Goal: Information Seeking & Learning: Compare options

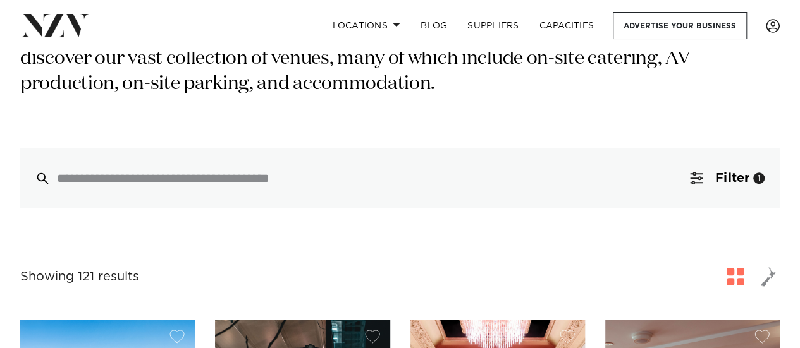
scroll to position [247, 0]
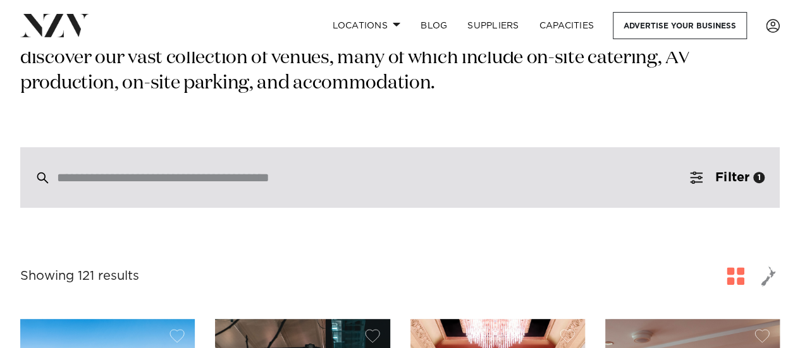
click at [191, 163] on div at bounding box center [399, 177] width 759 height 61
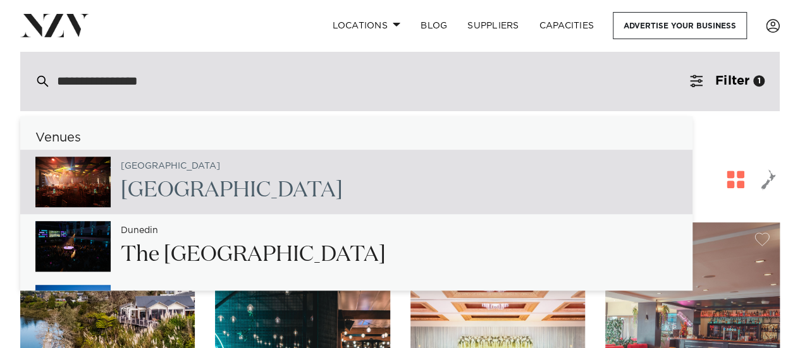
scroll to position [345, 0]
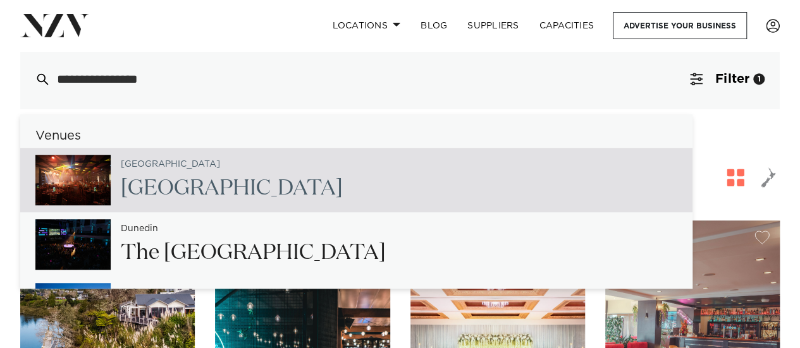
type input "**********"
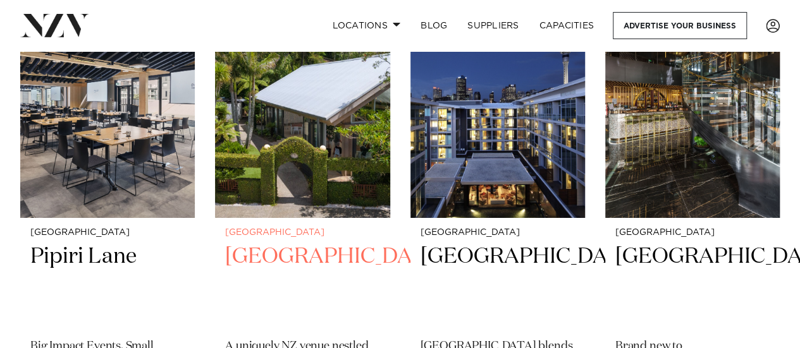
scroll to position [2107, 0]
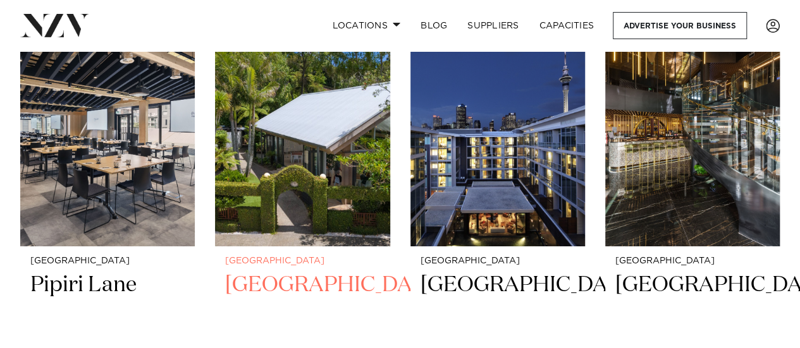
click at [312, 135] on img at bounding box center [302, 129] width 175 height 235
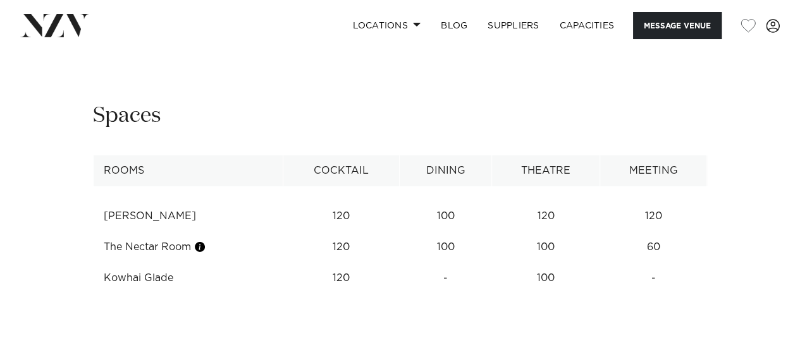
scroll to position [1973, 0]
click at [758, 40] on div "Next slide" at bounding box center [762, 30] width 13 height 20
click at [759, 40] on div "Next slide" at bounding box center [762, 30] width 13 height 20
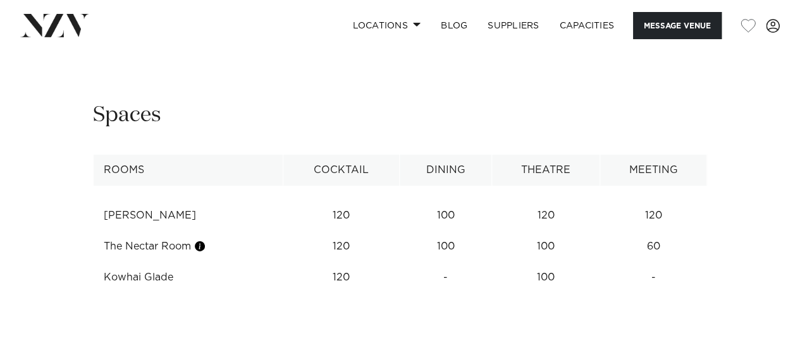
click at [759, 40] on div "Next slide" at bounding box center [762, 30] width 13 height 20
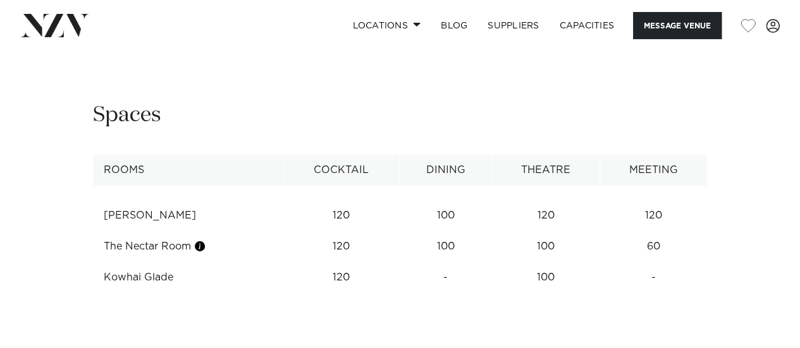
click at [759, 40] on div "Next slide" at bounding box center [762, 30] width 13 height 20
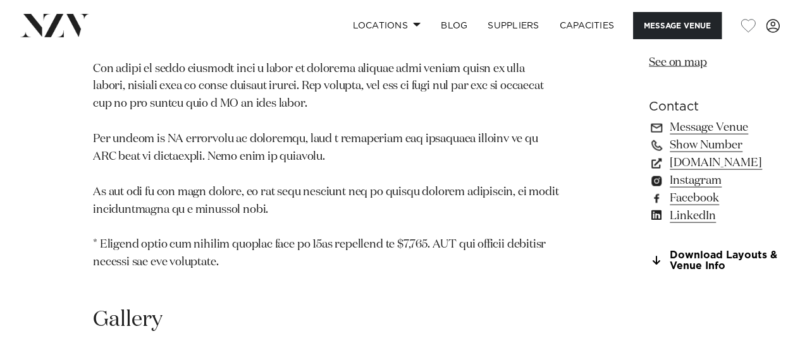
scroll to position [1314, 0]
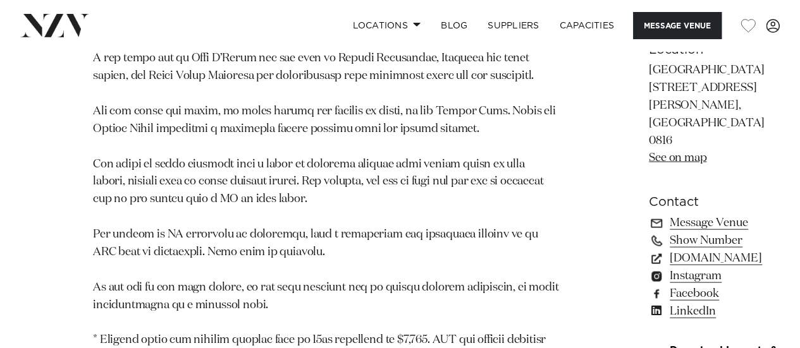
scroll to position [1215, 0]
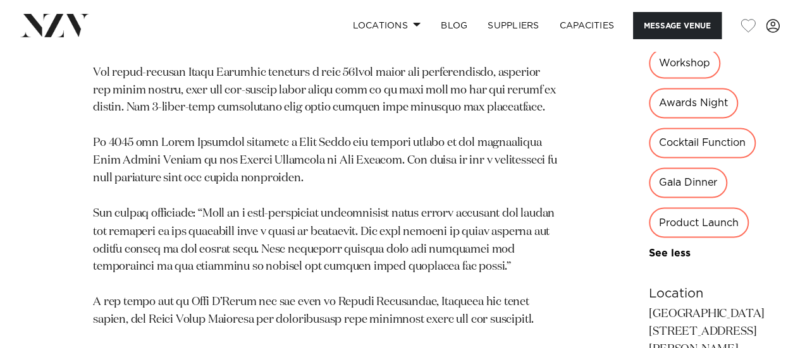
scroll to position [829, 0]
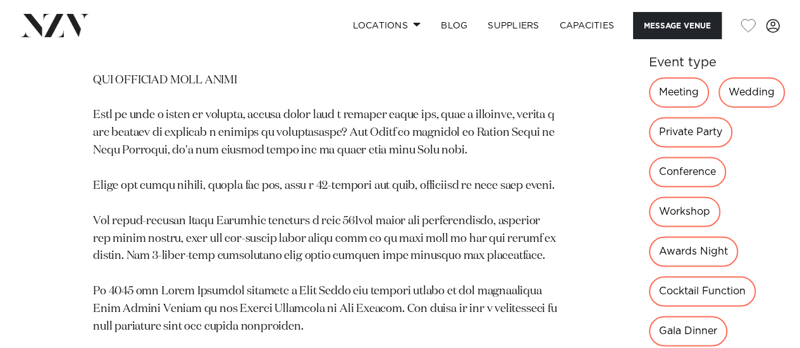
click at [649, 27] on link "See more" at bounding box center [698, 22] width 99 height 10
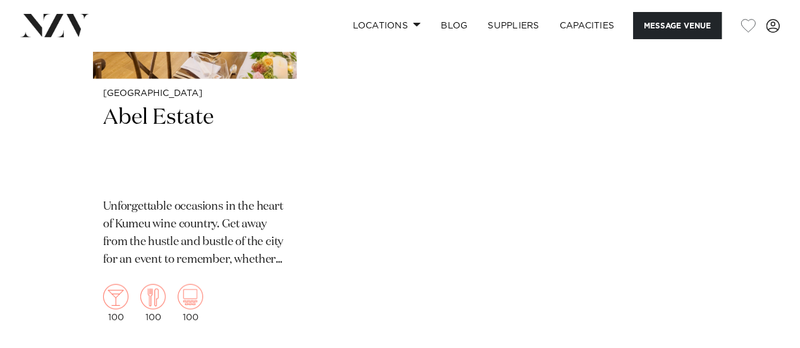
scroll to position [3912, 0]
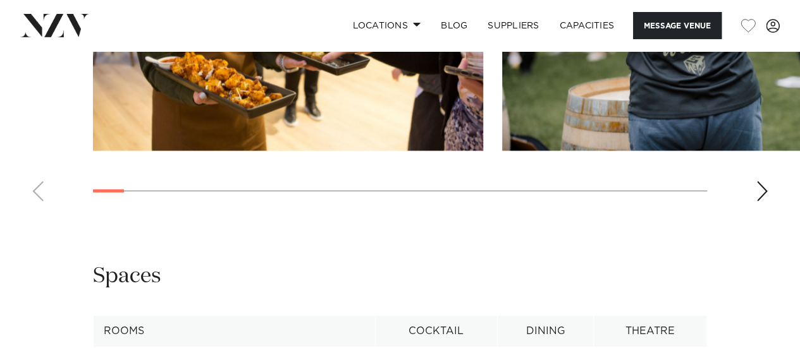
scroll to position [1490, 0]
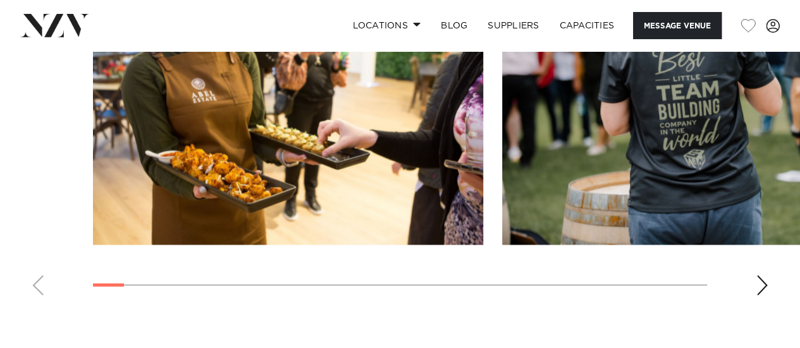
click at [757, 276] on div "Next slide" at bounding box center [762, 286] width 13 height 20
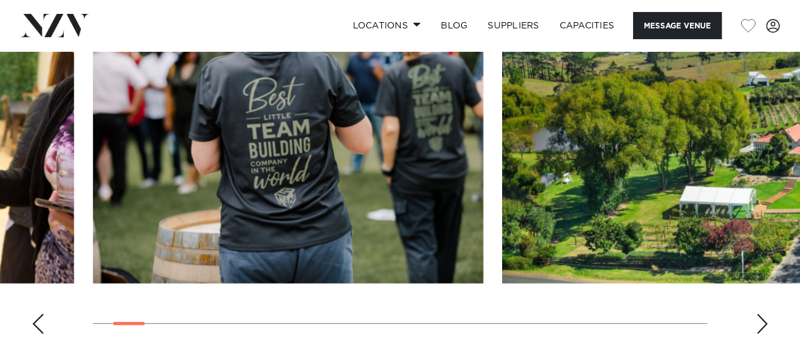
scroll to position [1401, 0]
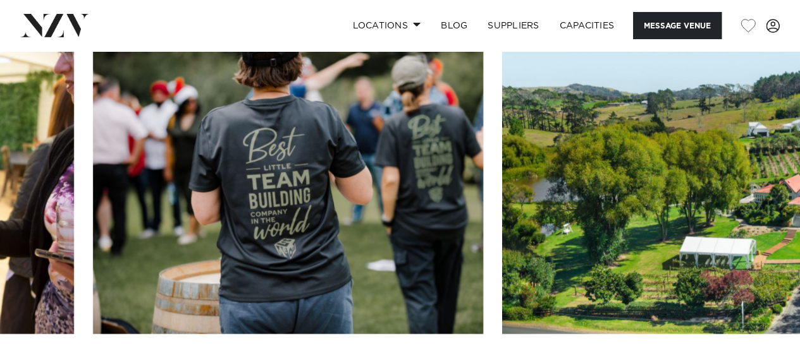
click at [752, 340] on swiper-container at bounding box center [400, 221] width 800 height 347
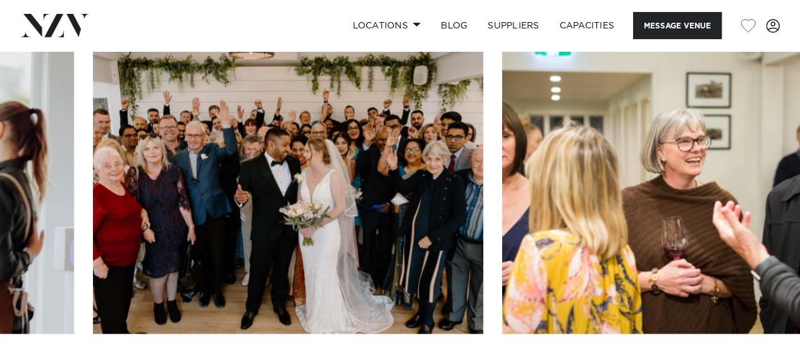
click at [492, 341] on swiper-container at bounding box center [400, 221] width 800 height 347
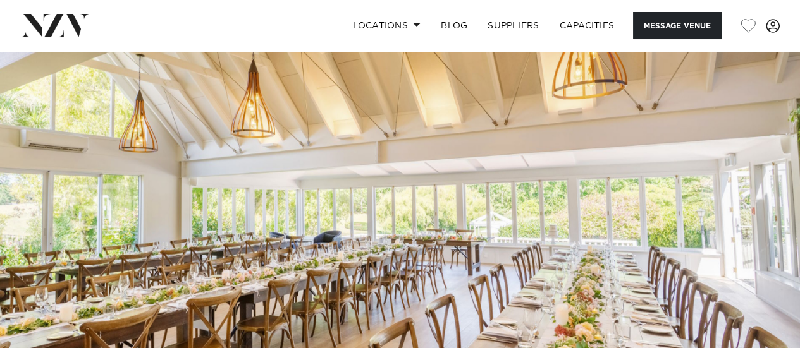
scroll to position [0, 0]
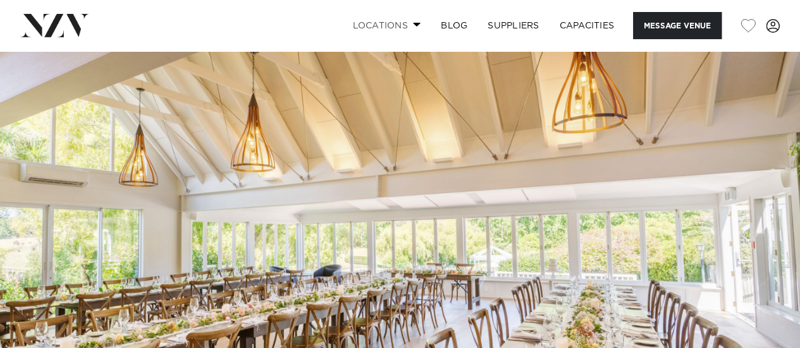
click at [407, 32] on link "Locations" at bounding box center [386, 25] width 89 height 27
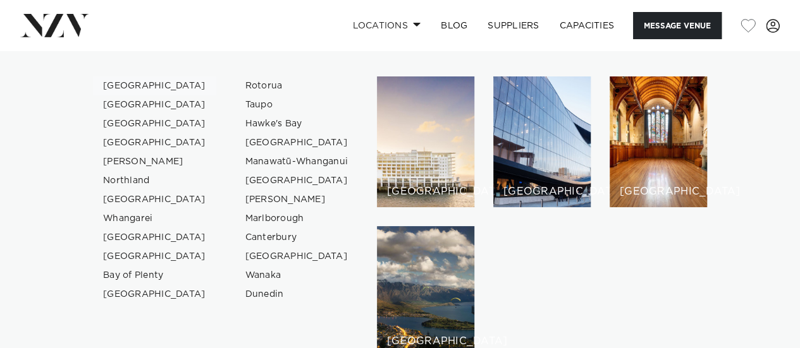
click at [133, 80] on link "[GEOGRAPHIC_DATA]" at bounding box center [154, 86] width 123 height 19
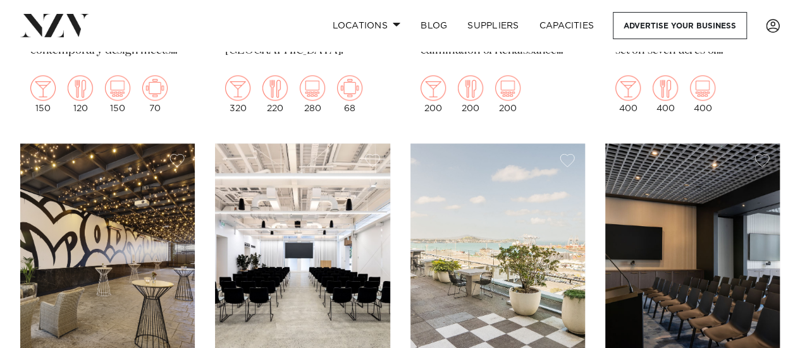
scroll to position [931, 0]
click at [525, 222] on img at bounding box center [497, 260] width 175 height 235
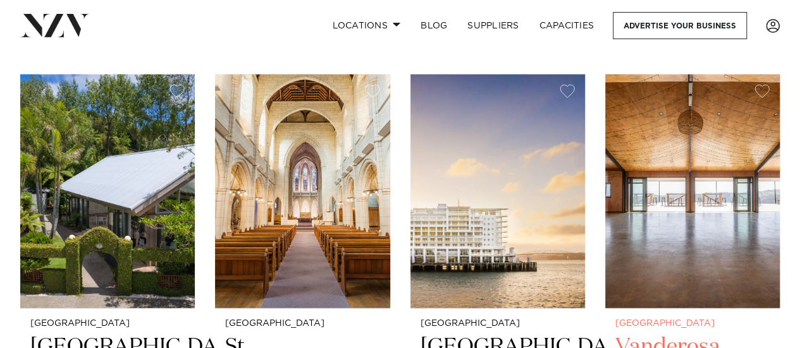
scroll to position [1537, 0]
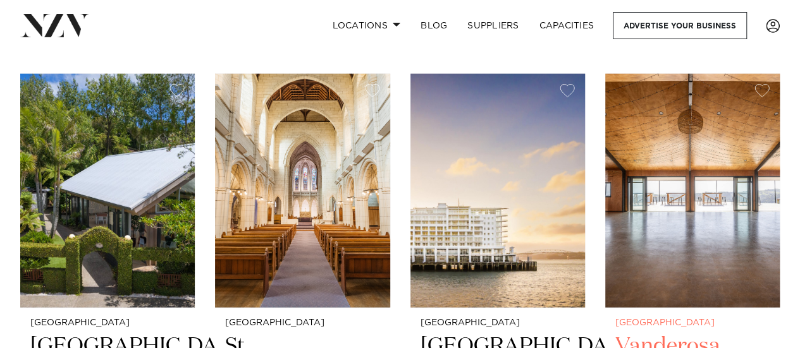
click at [671, 184] on img at bounding box center [692, 191] width 175 height 235
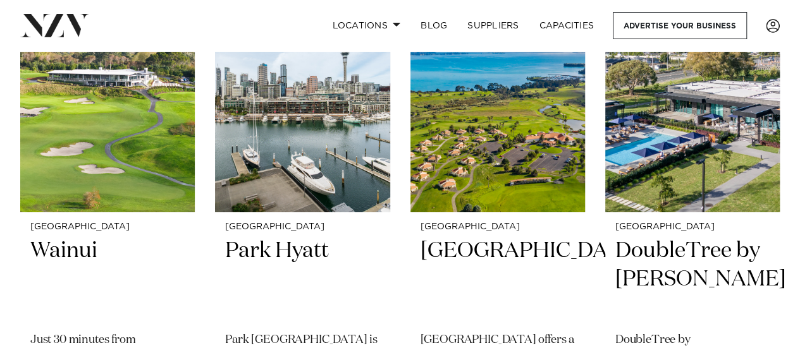
scroll to position [4708, 0]
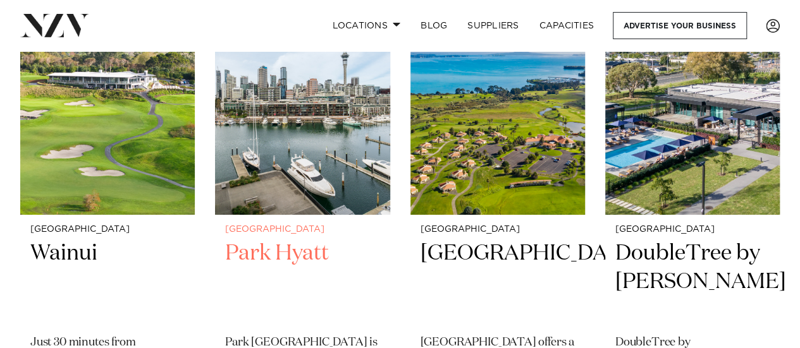
click at [281, 240] on h2 "Park Hyatt" at bounding box center [302, 282] width 154 height 85
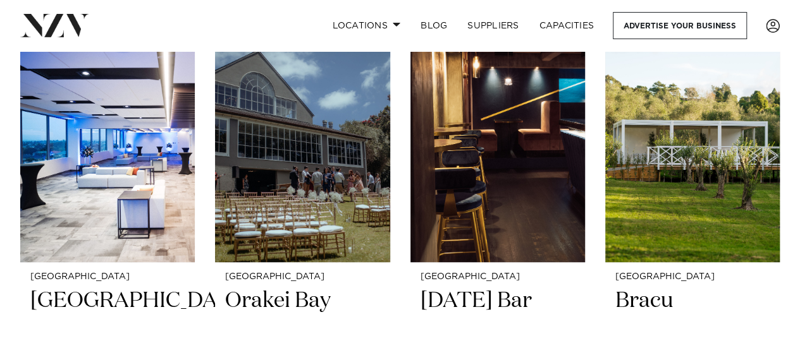
scroll to position [5171, 0]
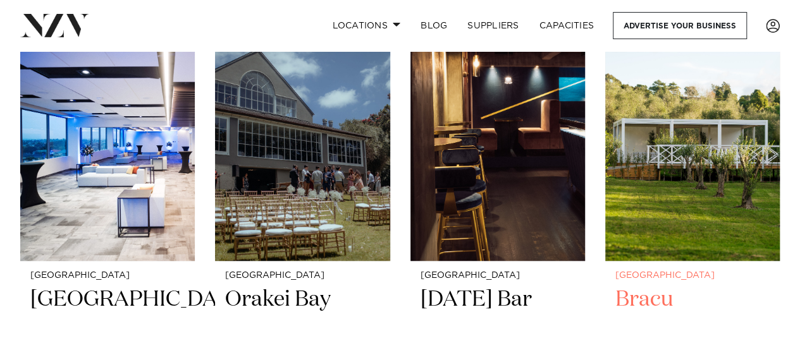
click at [661, 299] on h2 "Bracu" at bounding box center [692, 328] width 154 height 85
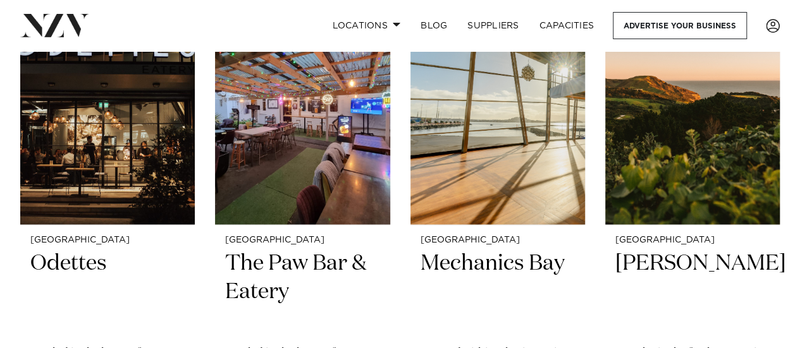
scroll to position [15366, 0]
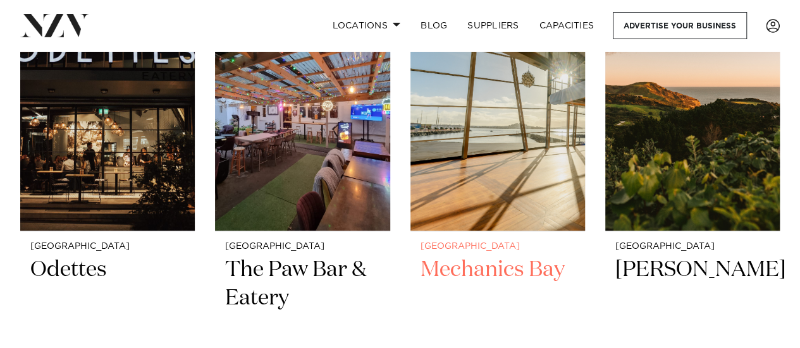
click at [505, 161] on img at bounding box center [497, 114] width 175 height 235
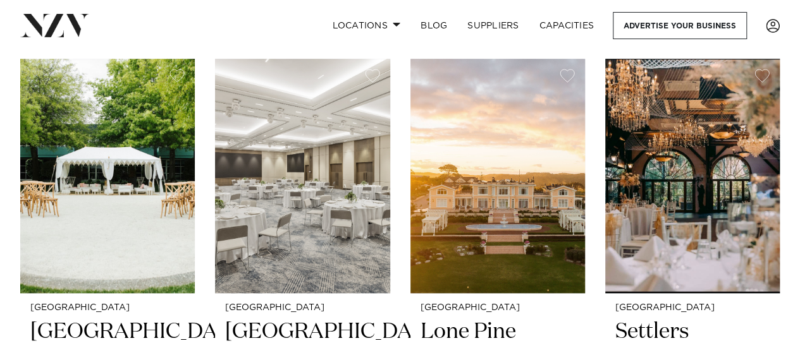
scroll to position [494, 0]
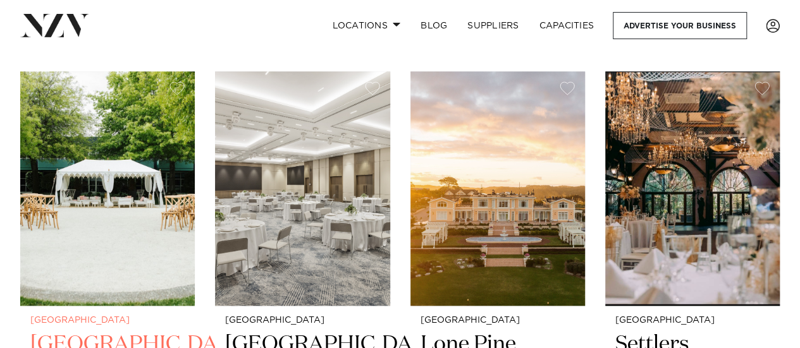
click at [106, 135] on img at bounding box center [107, 188] width 175 height 235
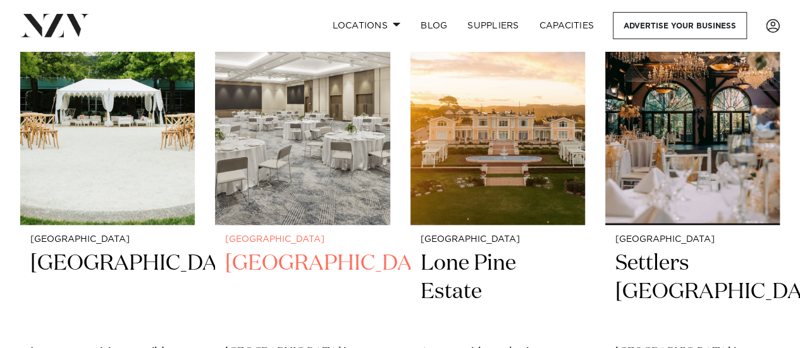
scroll to position [576, 0]
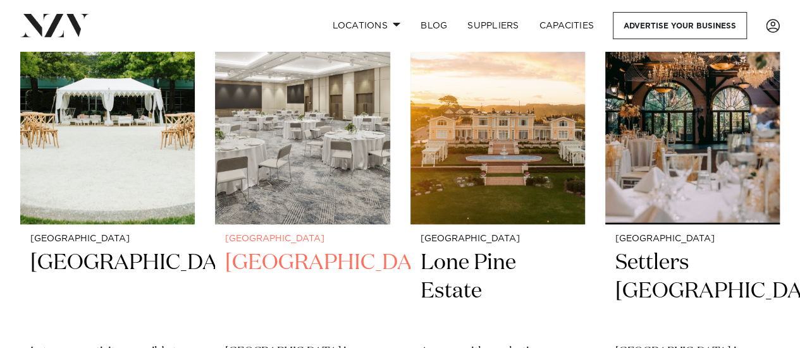
click at [290, 249] on h2 "JW Marriott Auckland" at bounding box center [302, 291] width 154 height 85
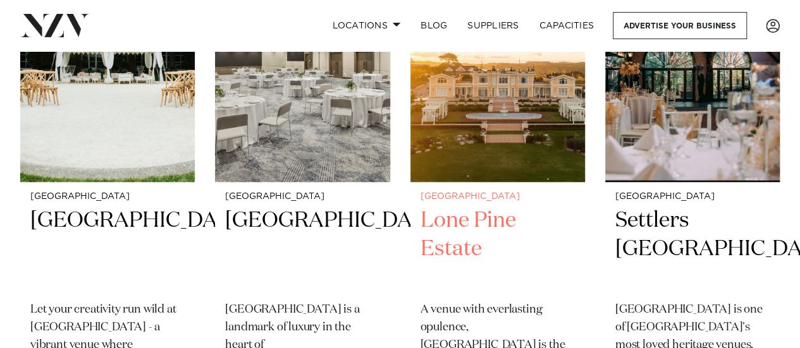
scroll to position [612, 0]
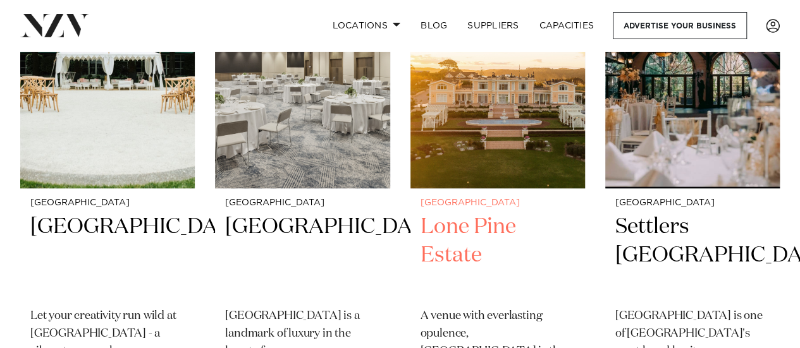
click at [473, 213] on h2 "Lone Pine Estate" at bounding box center [498, 255] width 154 height 85
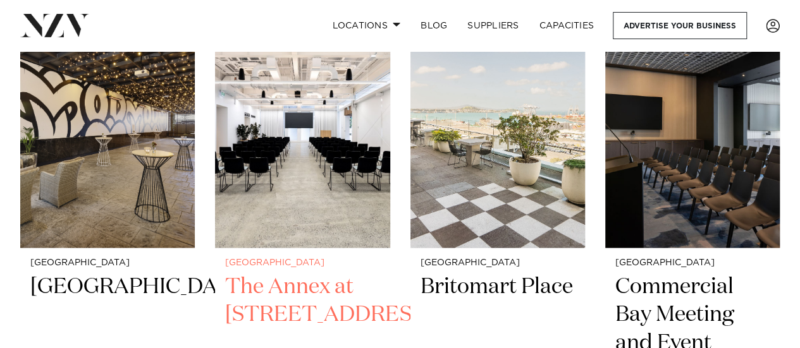
scroll to position [1059, 0]
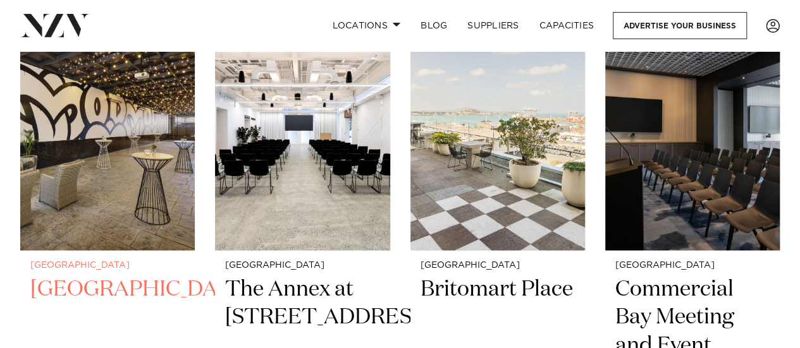
click at [101, 275] on h2 "Movenpick Hotel Auckland" at bounding box center [107, 317] width 154 height 85
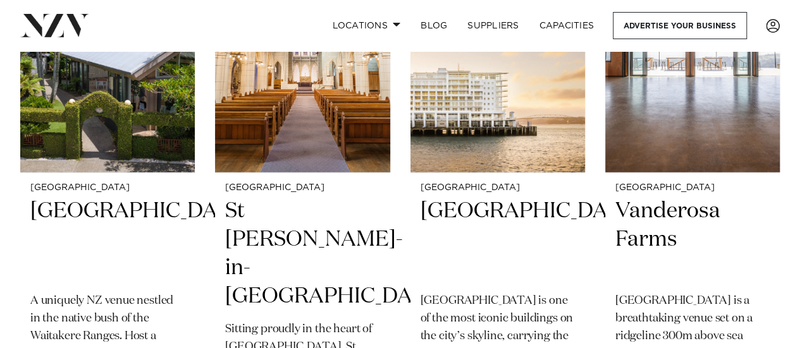
scroll to position [1673, 0]
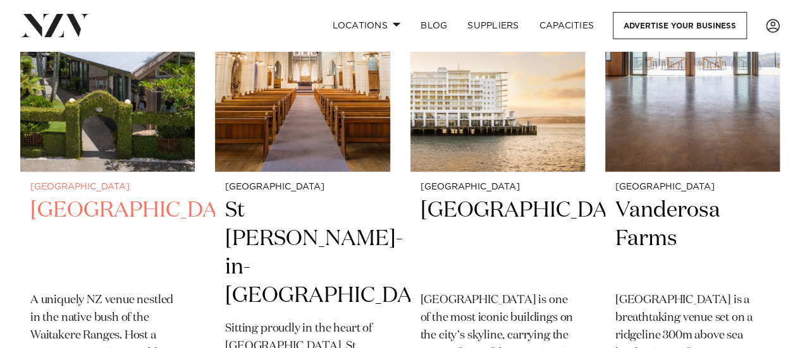
click at [76, 197] on h2 "Tui Hills" at bounding box center [107, 239] width 154 height 85
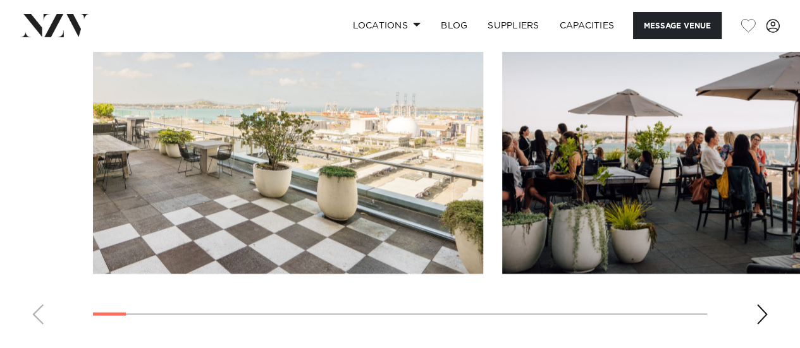
scroll to position [1302, 0]
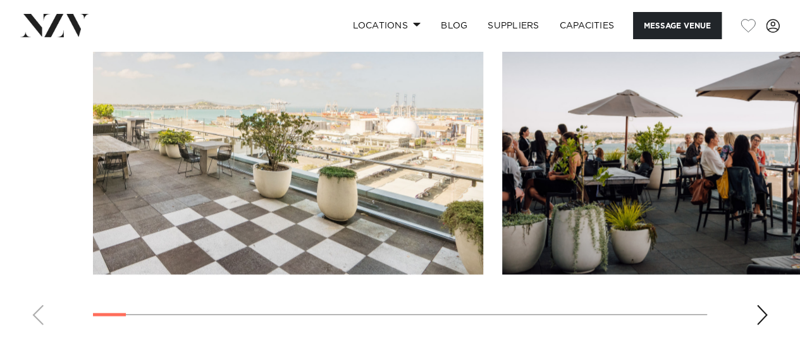
click at [759, 307] on div "Next slide" at bounding box center [762, 315] width 13 height 20
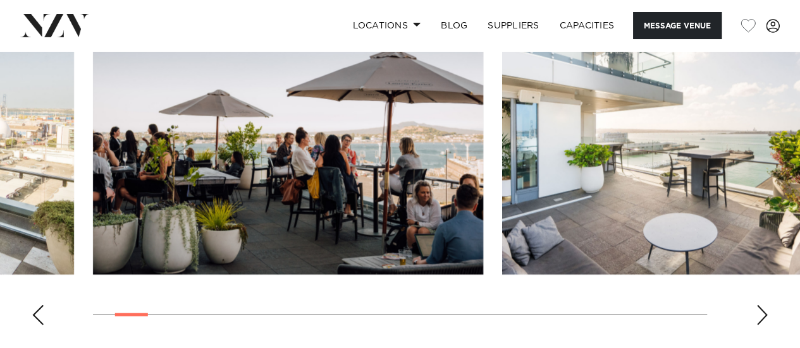
click at [759, 307] on div "Next slide" at bounding box center [762, 315] width 13 height 20
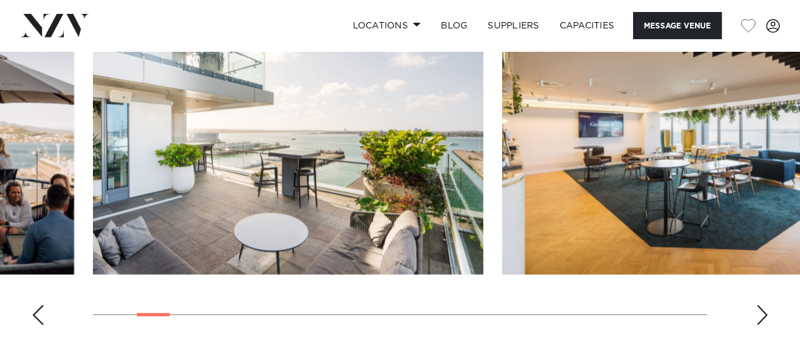
click at [759, 307] on div "Next slide" at bounding box center [762, 315] width 13 height 20
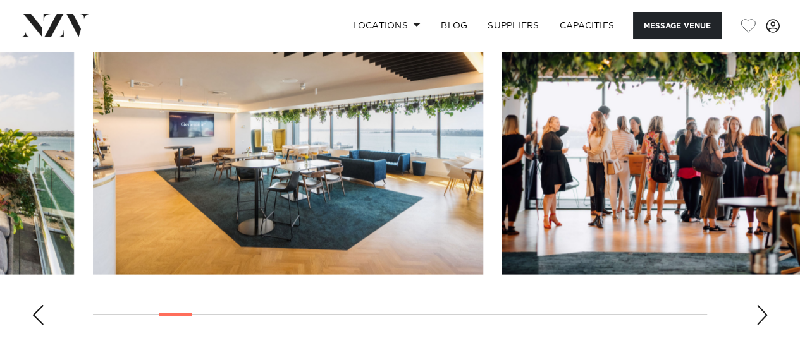
click at [759, 307] on div "Next slide" at bounding box center [762, 315] width 13 height 20
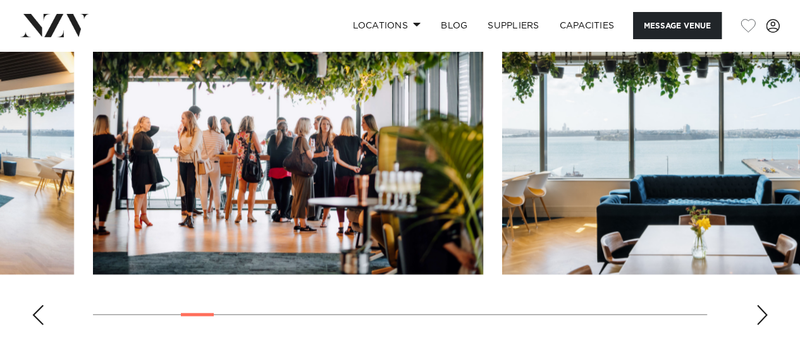
click at [759, 307] on div "Next slide" at bounding box center [762, 315] width 13 height 20
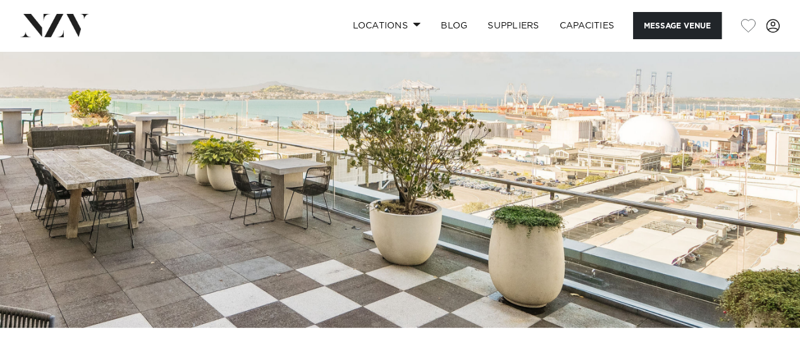
scroll to position [0, 0]
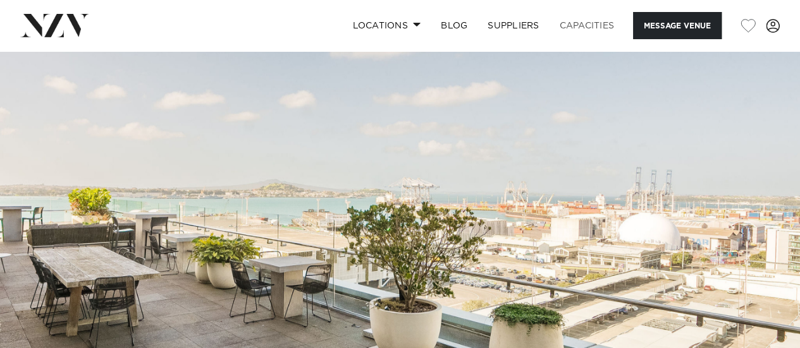
click at [568, 28] on link "Capacities" at bounding box center [587, 25] width 75 height 27
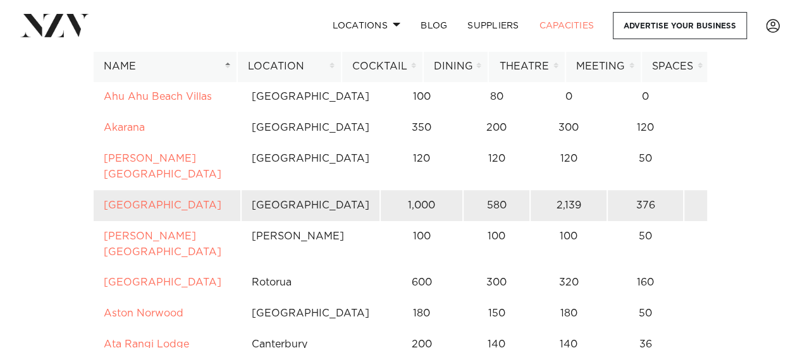
scroll to position [287, 0]
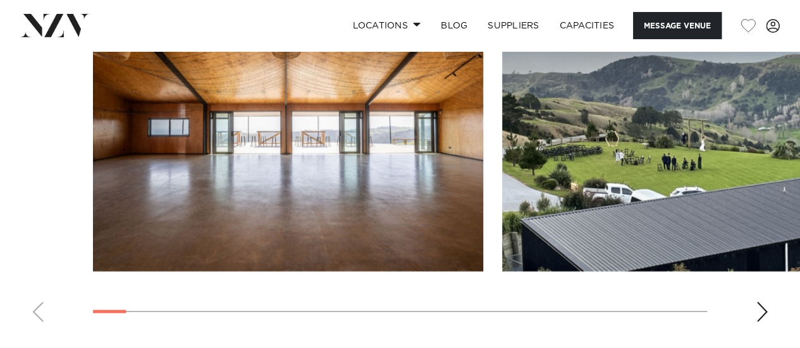
scroll to position [1428, 0]
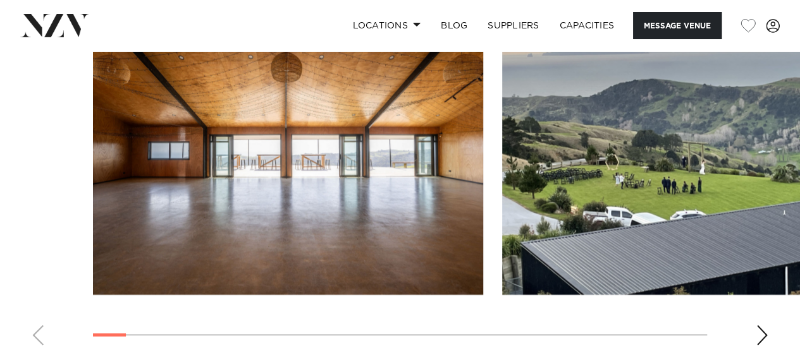
click at [765, 326] on div "Next slide" at bounding box center [762, 336] width 13 height 20
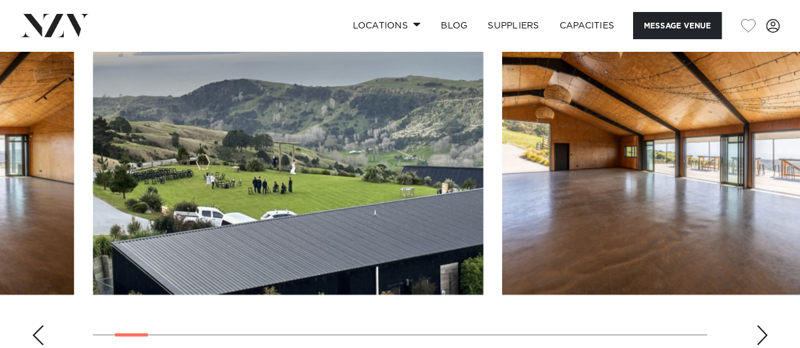
click at [765, 326] on div "Next slide" at bounding box center [762, 336] width 13 height 20
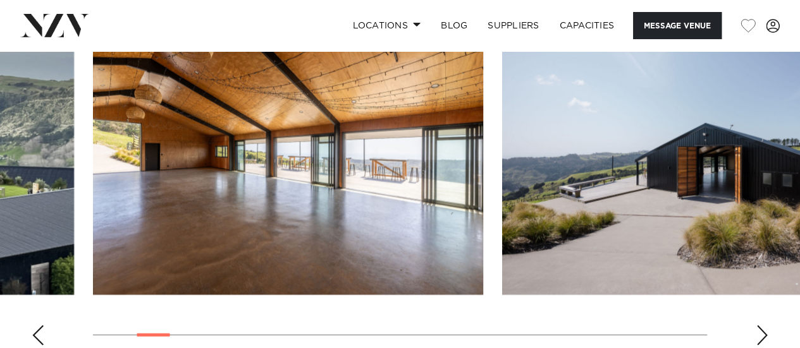
click at [765, 326] on div "Next slide" at bounding box center [762, 336] width 13 height 20
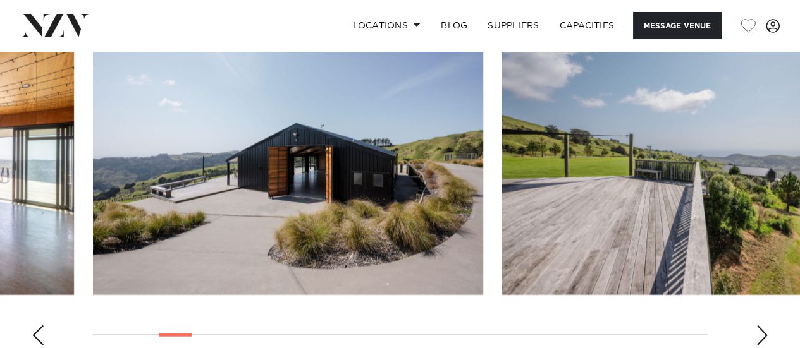
click at [785, 308] on swiper-container at bounding box center [400, 182] width 800 height 347
click at [754, 300] on swiper-container at bounding box center [400, 182] width 800 height 347
click at [763, 326] on div "Next slide" at bounding box center [762, 336] width 13 height 20
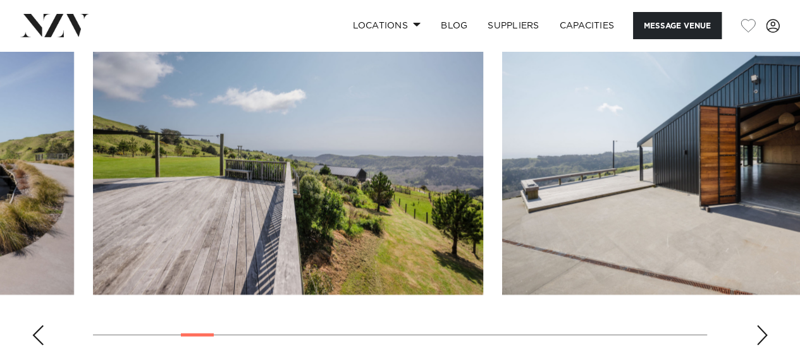
click at [763, 326] on div "Next slide" at bounding box center [762, 336] width 13 height 20
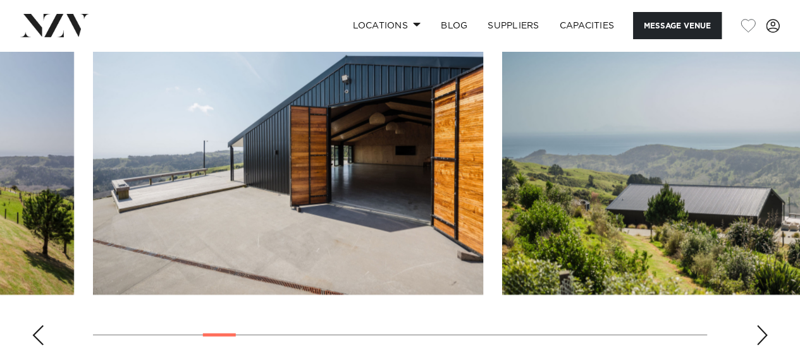
click at [763, 326] on div "Next slide" at bounding box center [762, 336] width 13 height 20
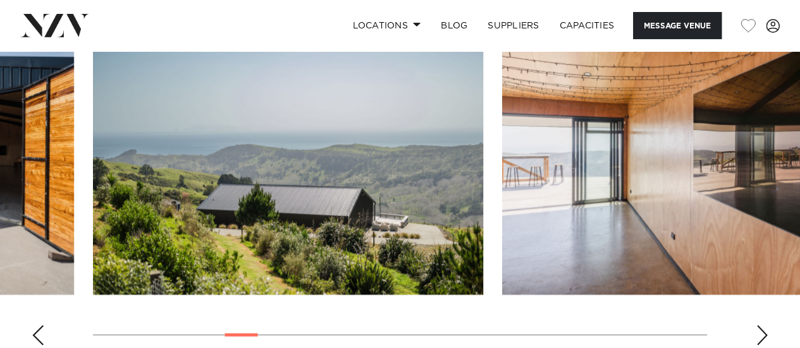
click at [763, 326] on div "Next slide" at bounding box center [762, 336] width 13 height 20
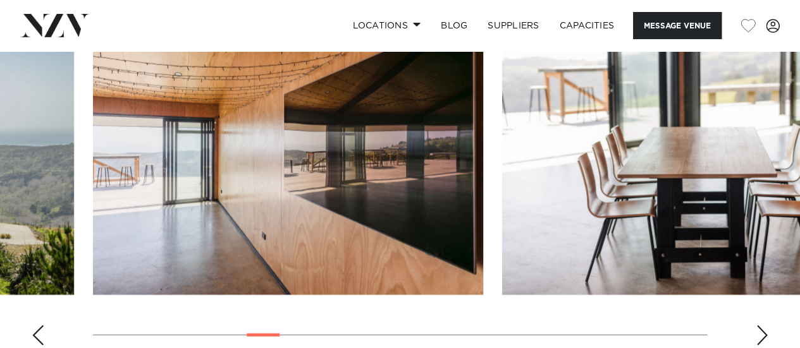
click at [763, 326] on div "Next slide" at bounding box center [762, 336] width 13 height 20
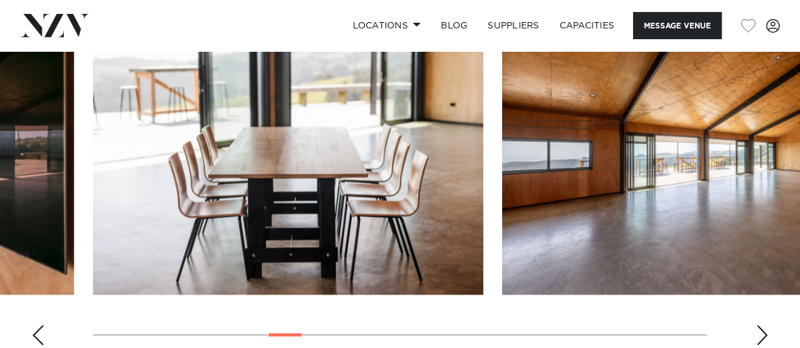
click at [762, 326] on div "Next slide" at bounding box center [762, 336] width 13 height 20
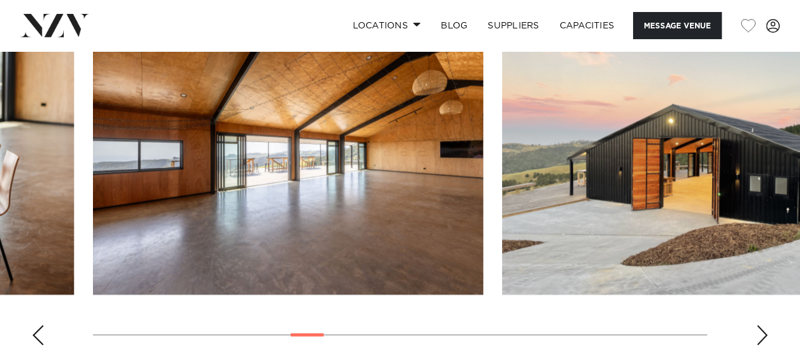
click at [760, 326] on div "Next slide" at bounding box center [762, 336] width 13 height 20
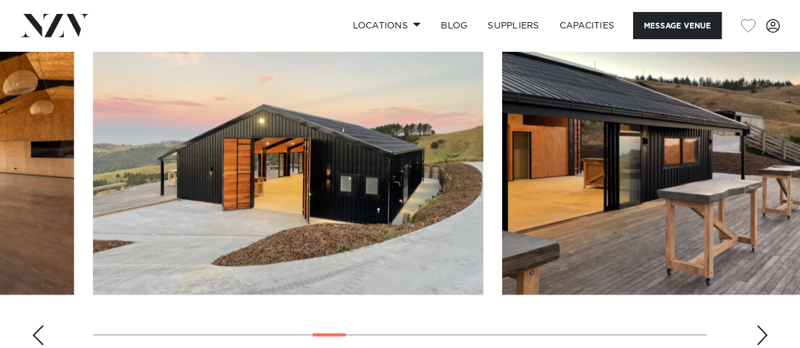
click at [760, 326] on div "Next slide" at bounding box center [762, 336] width 13 height 20
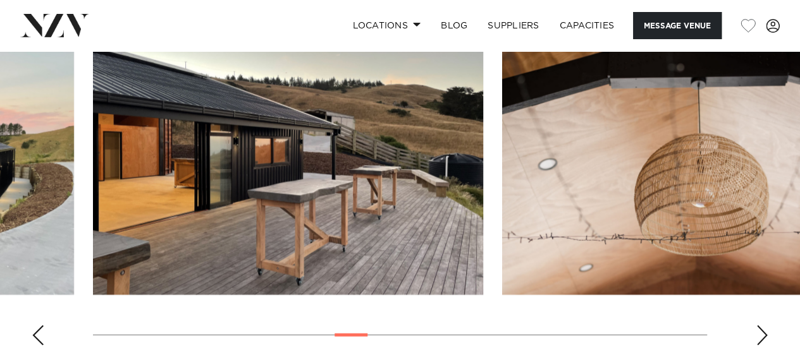
click at [760, 326] on div "Next slide" at bounding box center [762, 336] width 13 height 20
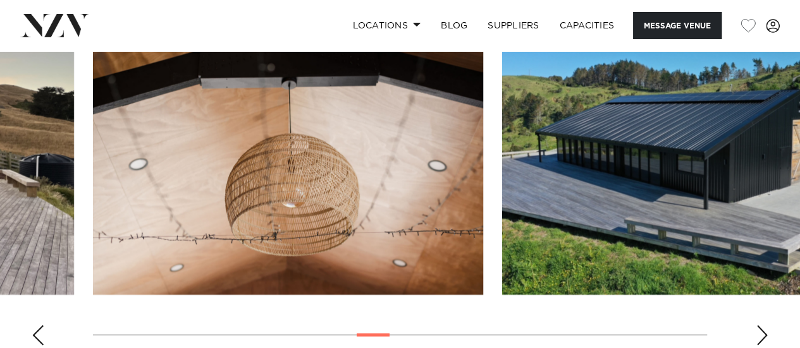
click at [760, 326] on div "Next slide" at bounding box center [762, 336] width 13 height 20
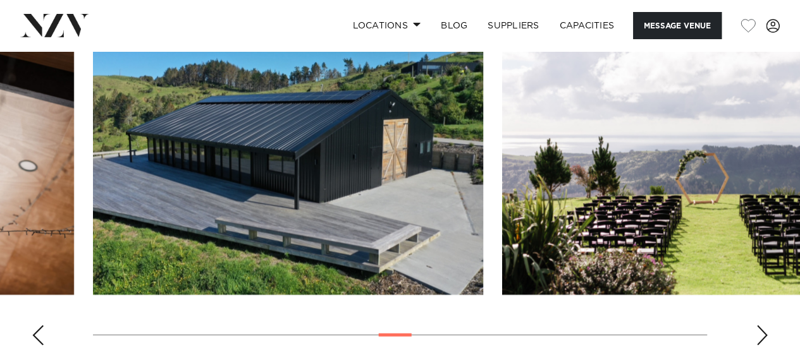
click at [761, 326] on div "Next slide" at bounding box center [762, 336] width 13 height 20
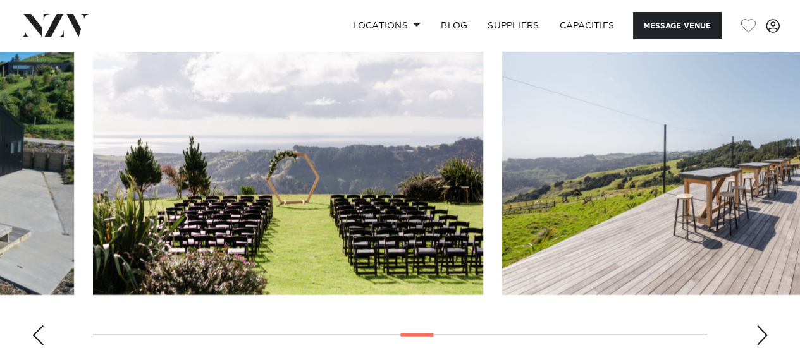
click at [761, 326] on div "Next slide" at bounding box center [762, 336] width 13 height 20
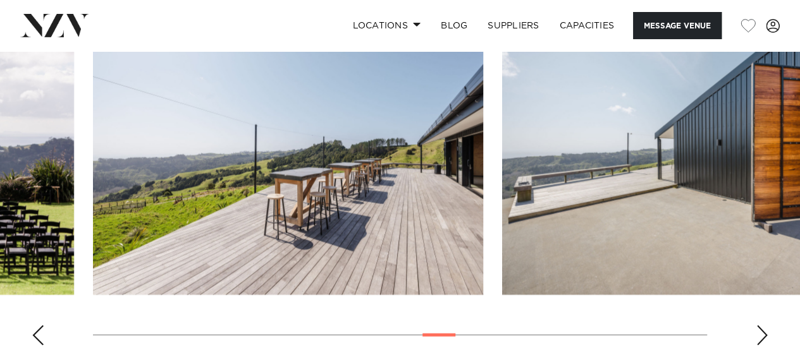
click at [761, 326] on div "Next slide" at bounding box center [762, 336] width 13 height 20
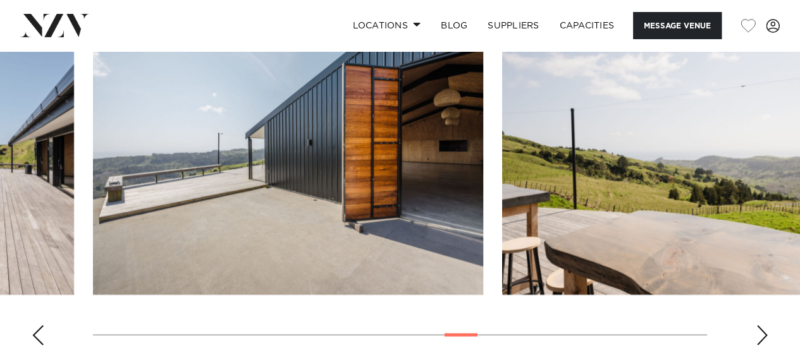
click at [762, 326] on div "Next slide" at bounding box center [762, 336] width 13 height 20
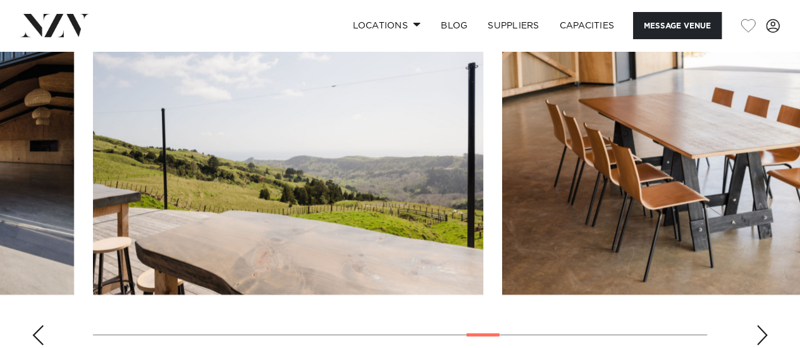
click at [762, 326] on div "Next slide" at bounding box center [762, 336] width 13 height 20
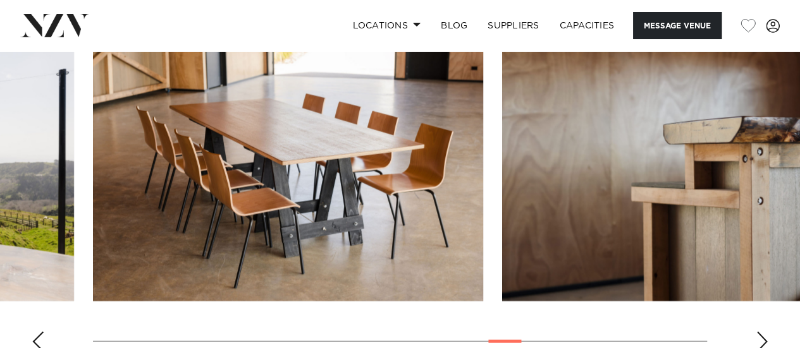
scroll to position [1423, 0]
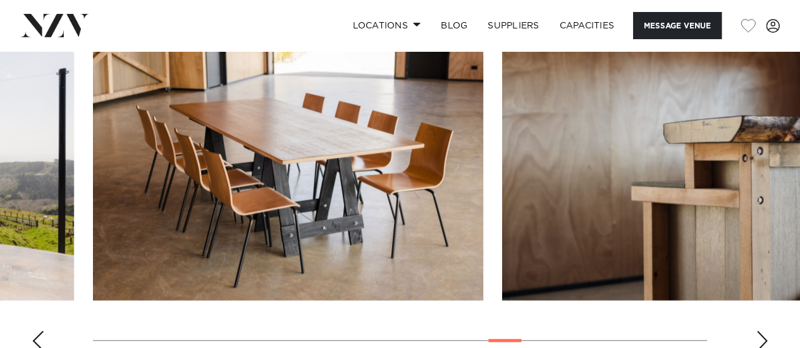
click at [763, 331] on div "Next slide" at bounding box center [762, 341] width 13 height 20
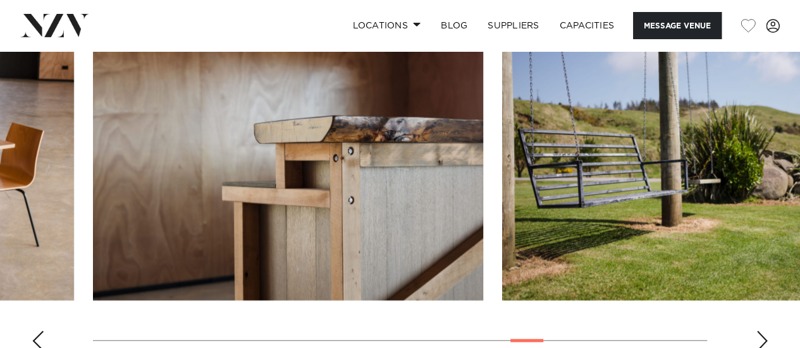
click at [763, 331] on div "Next slide" at bounding box center [762, 341] width 13 height 20
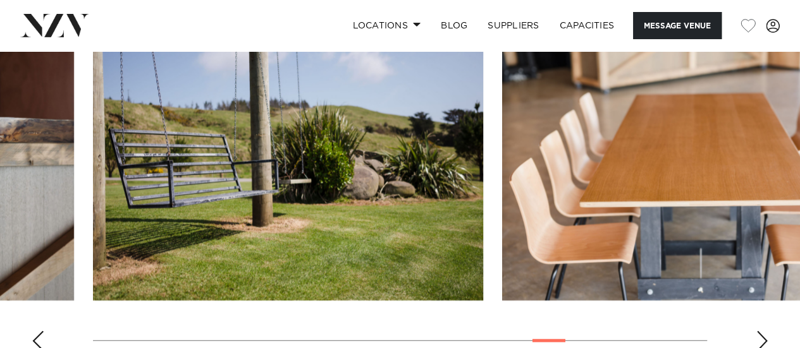
click at [763, 331] on div "Next slide" at bounding box center [762, 341] width 13 height 20
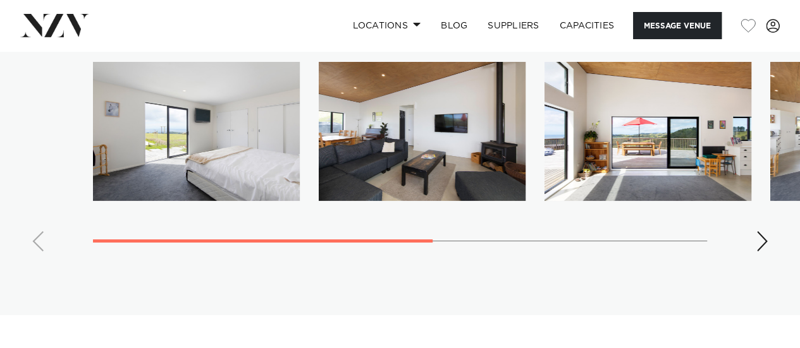
scroll to position [2278, 0]
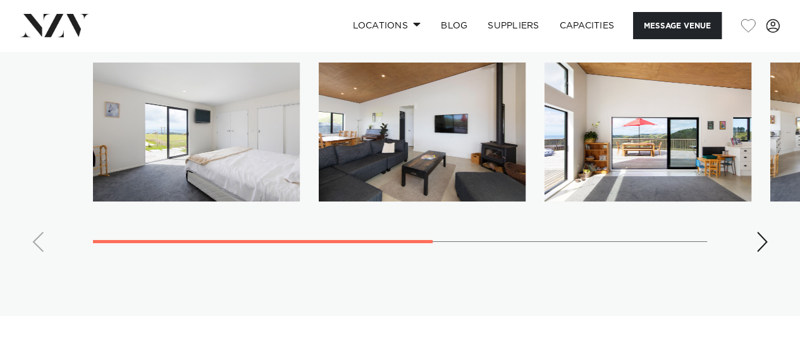
click at [768, 221] on swiper-container at bounding box center [400, 163] width 800 height 200
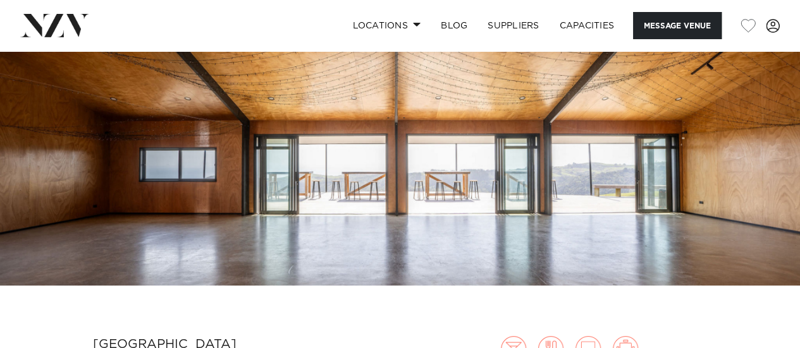
scroll to position [140, 0]
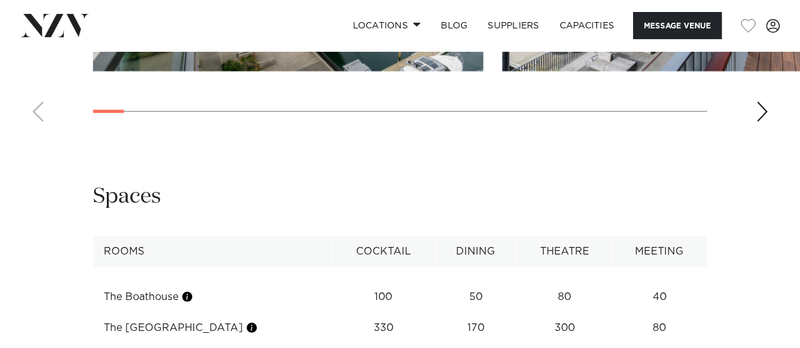
scroll to position [1757, 0]
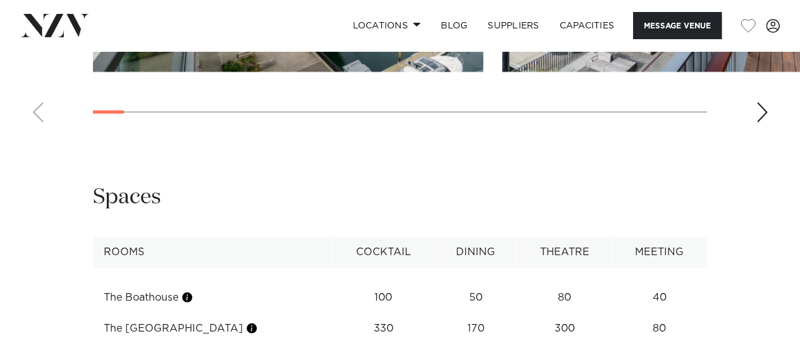
click at [763, 123] on div "Next slide" at bounding box center [762, 112] width 13 height 20
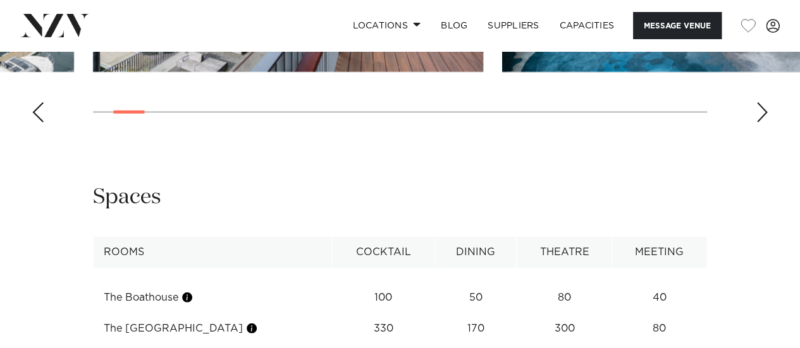
click at [763, 123] on div "Next slide" at bounding box center [762, 112] width 13 height 20
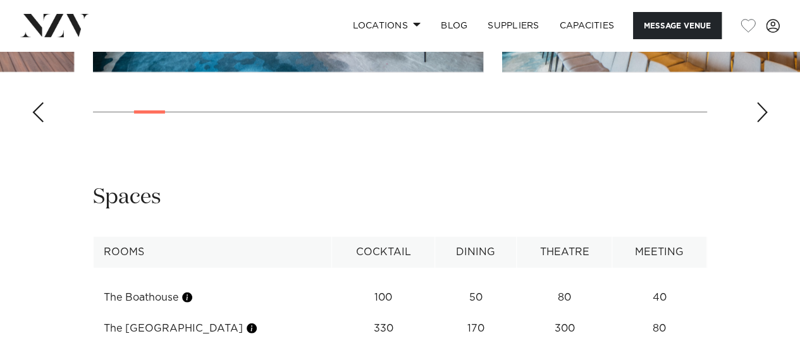
click at [763, 123] on div "Next slide" at bounding box center [762, 112] width 13 height 20
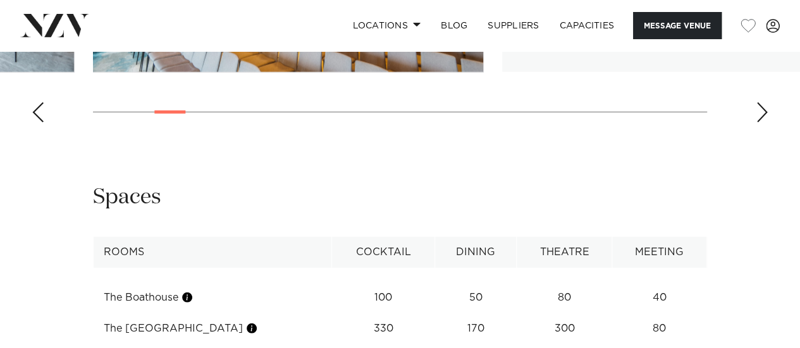
click at [763, 123] on div "Next slide" at bounding box center [762, 112] width 13 height 20
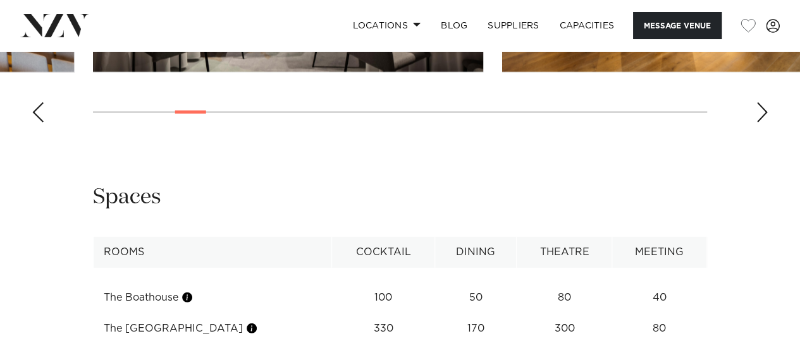
click at [763, 123] on div "Next slide" at bounding box center [762, 112] width 13 height 20
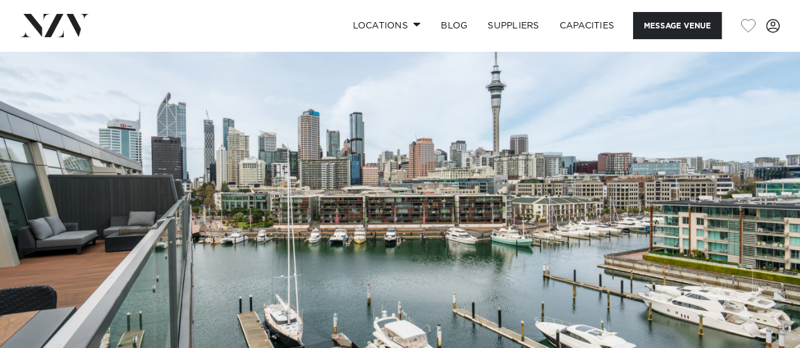
scroll to position [0, 0]
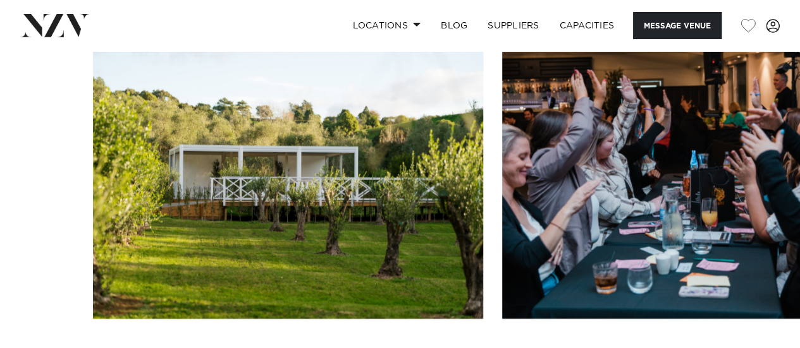
scroll to position [1540, 0]
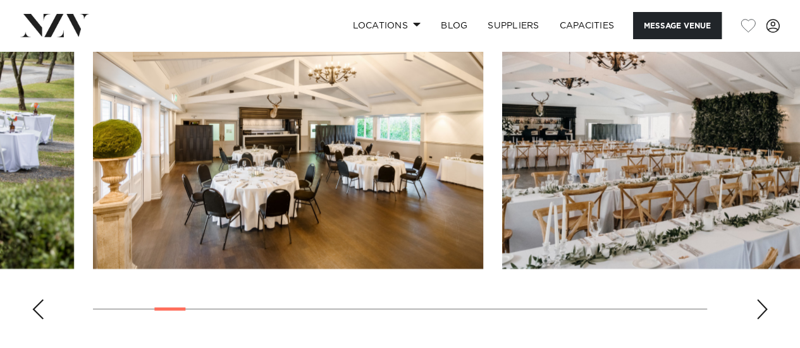
scroll to position [1588, 0]
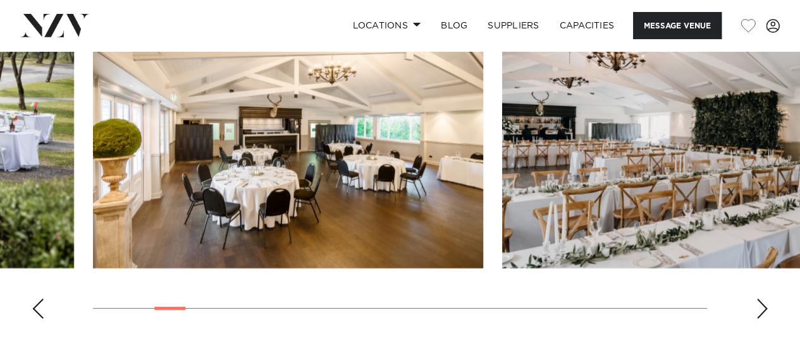
click at [765, 299] on div "Next slide" at bounding box center [762, 309] width 13 height 20
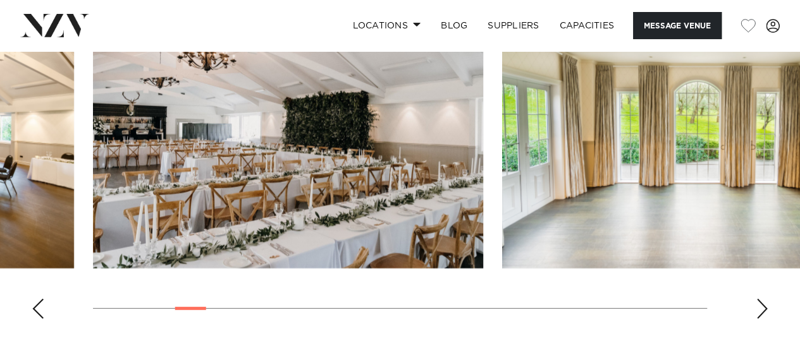
click at [763, 299] on div "Next slide" at bounding box center [762, 309] width 13 height 20
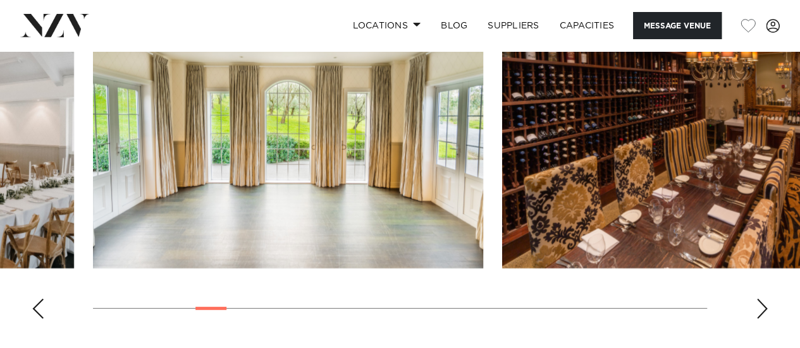
click at [763, 299] on div "Next slide" at bounding box center [762, 309] width 13 height 20
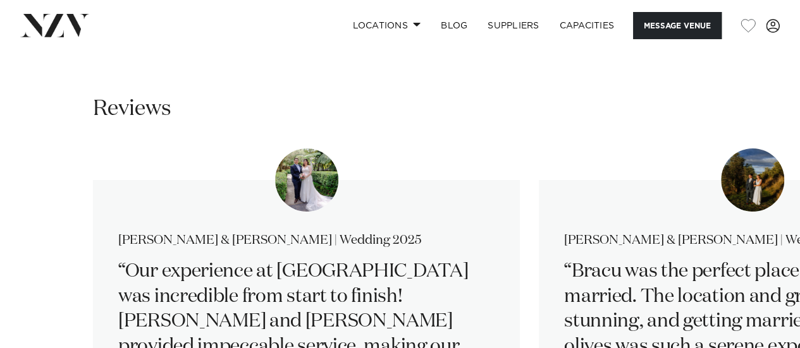
scroll to position [2191, 0]
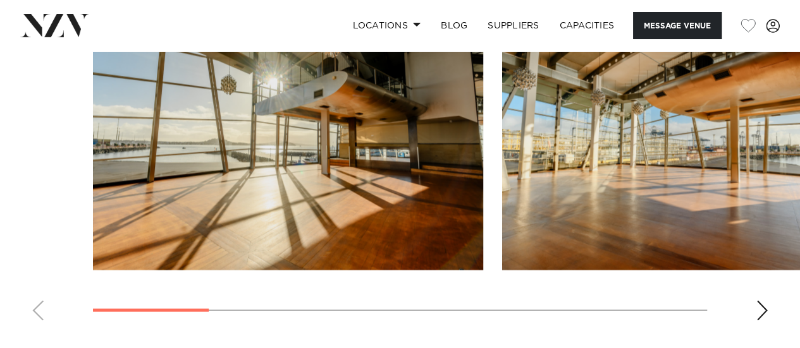
scroll to position [1154, 0]
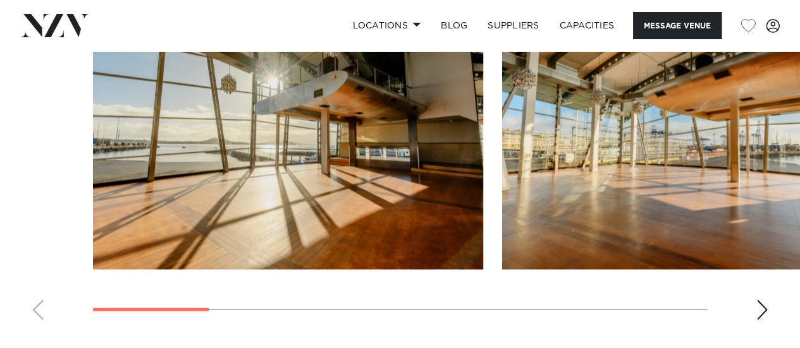
click at [759, 302] on div "Next slide" at bounding box center [762, 310] width 13 height 20
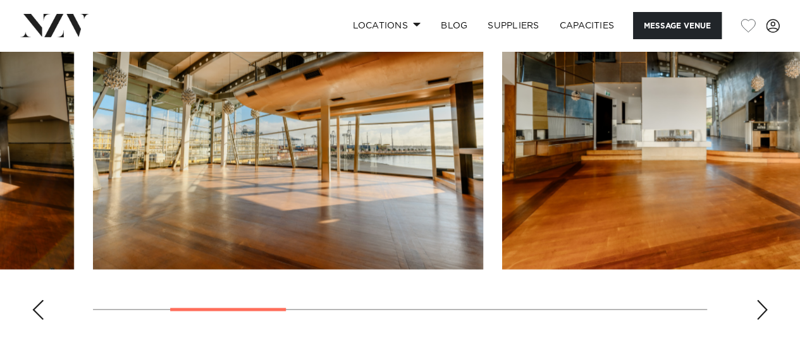
click at [759, 302] on div "Next slide" at bounding box center [762, 310] width 13 height 20
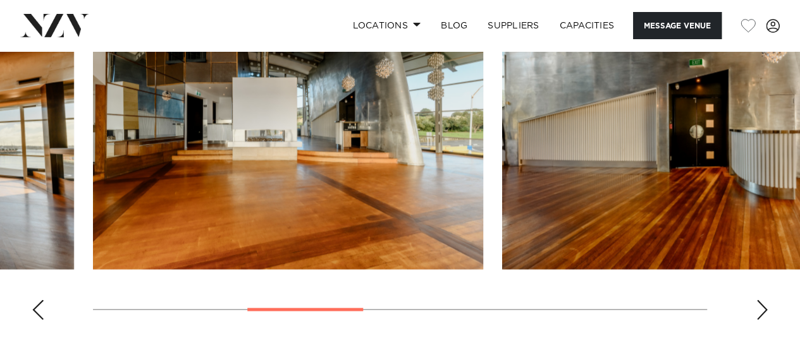
click at [759, 303] on div "Next slide" at bounding box center [762, 310] width 13 height 20
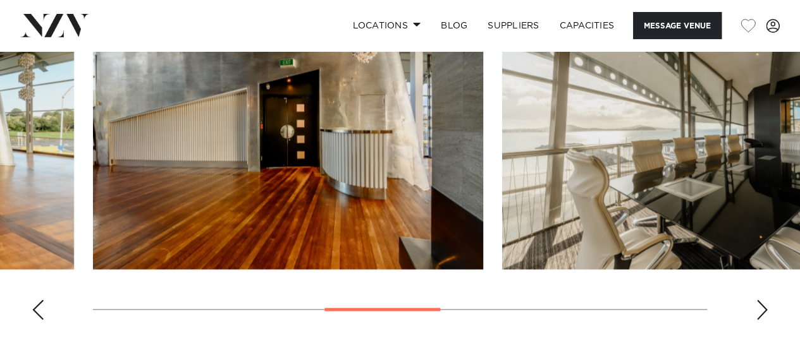
click at [759, 303] on div "Next slide" at bounding box center [762, 310] width 13 height 20
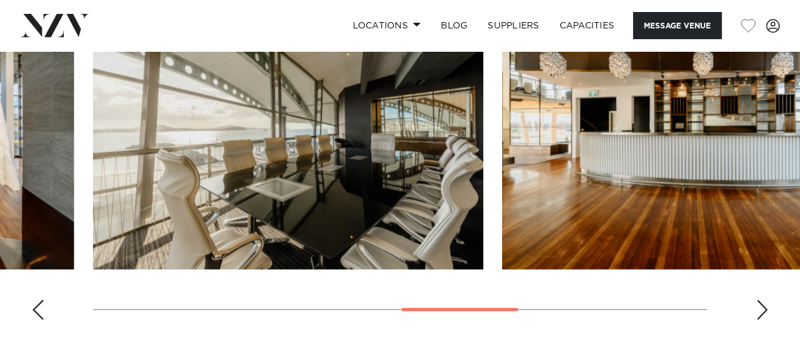
click at [759, 303] on div "Next slide" at bounding box center [762, 310] width 13 height 20
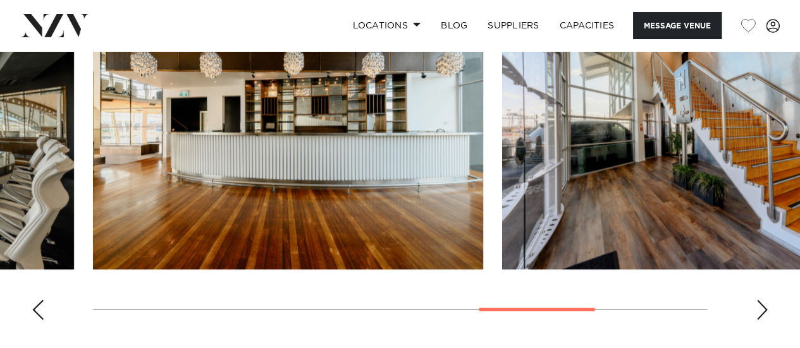
click at [759, 303] on div "Next slide" at bounding box center [762, 310] width 13 height 20
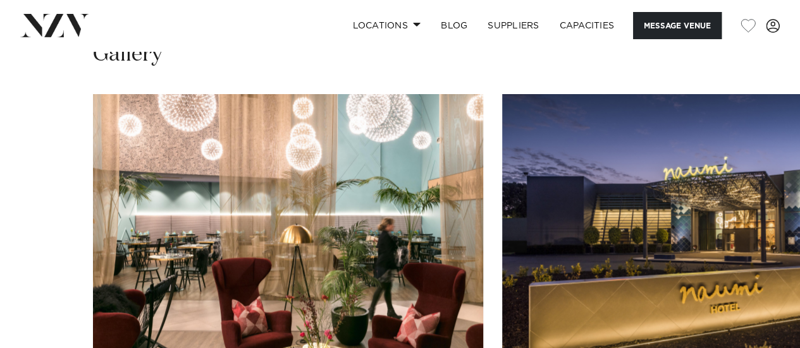
scroll to position [1258, 0]
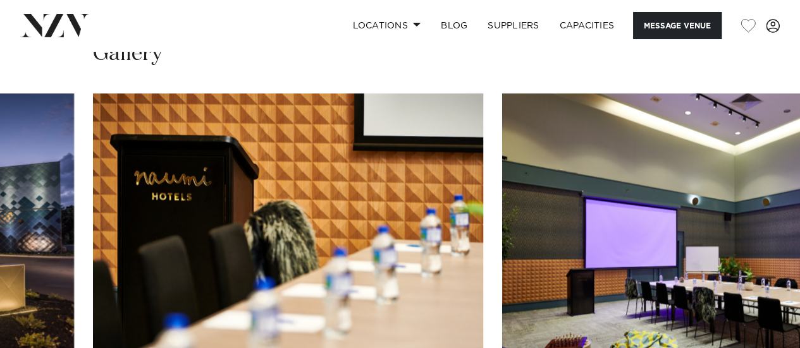
click at [761, 329] on swiper-container at bounding box center [400, 267] width 800 height 347
click at [763, 331] on swiper-container at bounding box center [400, 267] width 800 height 347
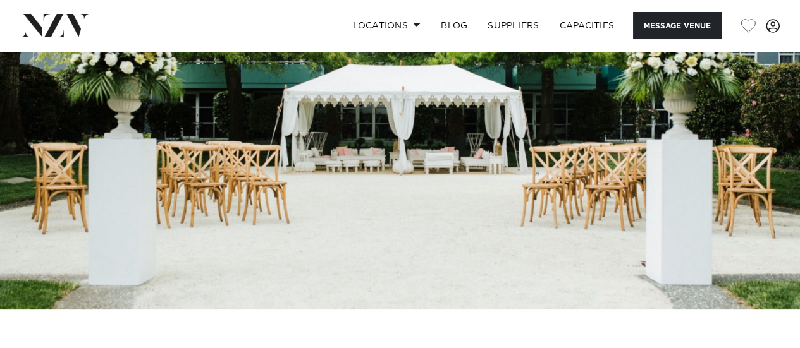
scroll to position [0, 0]
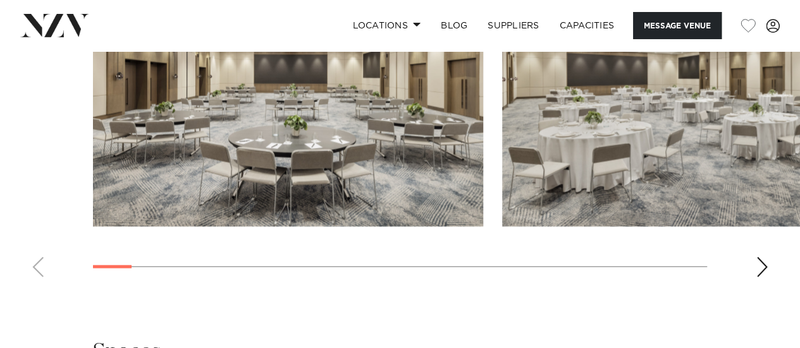
scroll to position [1372, 0]
click at [759, 277] on div "Next slide" at bounding box center [762, 267] width 13 height 20
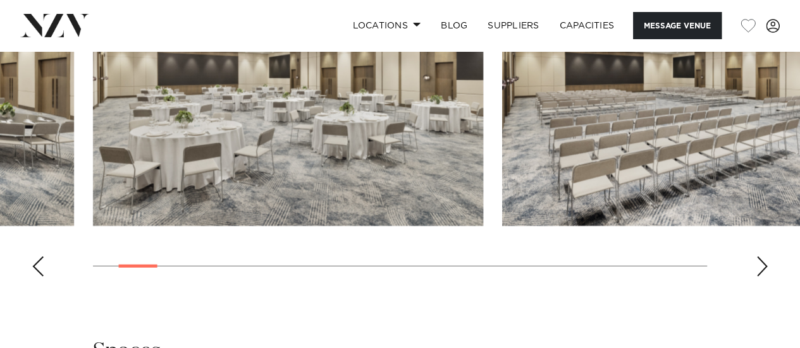
click at [759, 277] on div "Next slide" at bounding box center [762, 267] width 13 height 20
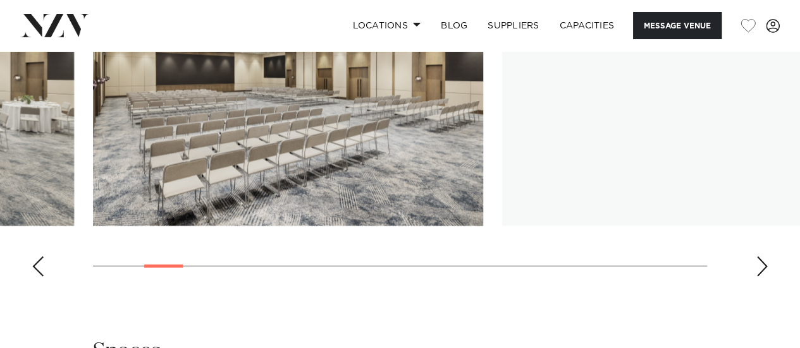
click at [759, 277] on div "Next slide" at bounding box center [762, 267] width 13 height 20
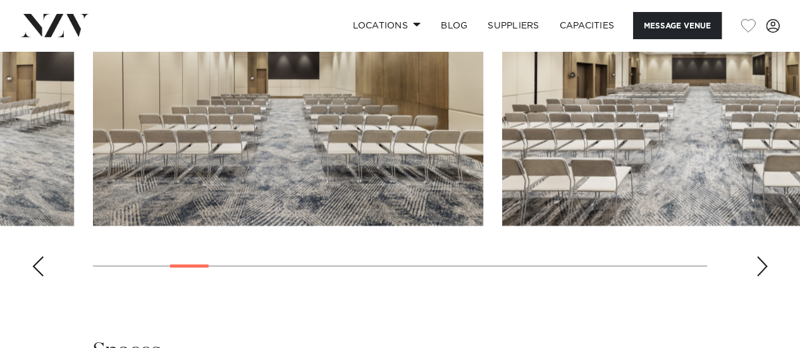
click at [759, 277] on div "Next slide" at bounding box center [762, 267] width 13 height 20
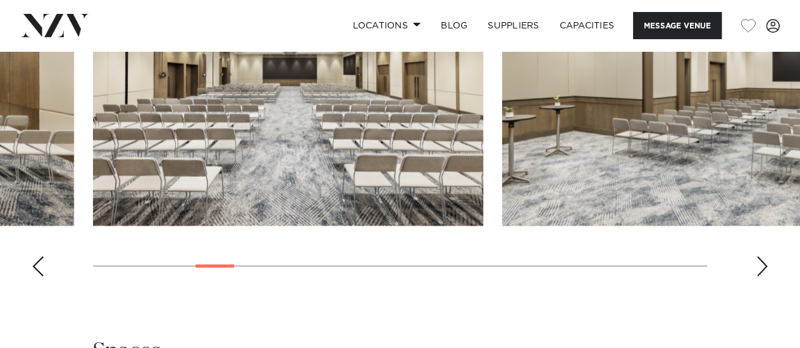
click at [759, 277] on div "Next slide" at bounding box center [762, 267] width 13 height 20
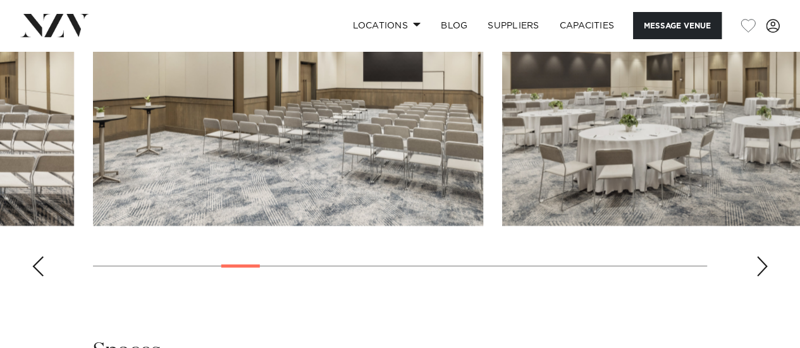
click at [759, 277] on div "Next slide" at bounding box center [762, 267] width 13 height 20
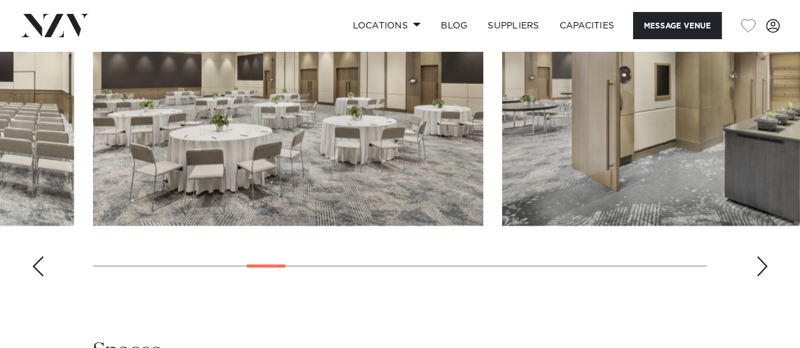
click at [759, 277] on div "Next slide" at bounding box center [762, 267] width 13 height 20
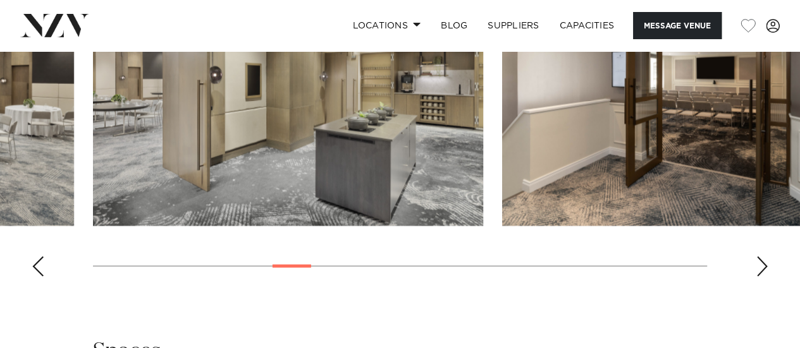
click at [759, 277] on div "Next slide" at bounding box center [762, 267] width 13 height 20
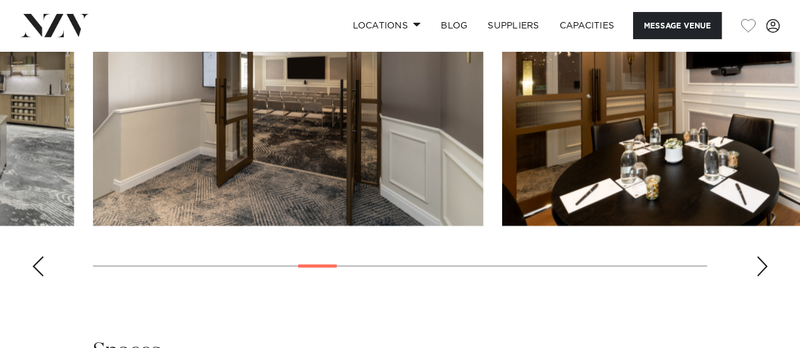
click at [759, 277] on div "Next slide" at bounding box center [762, 267] width 13 height 20
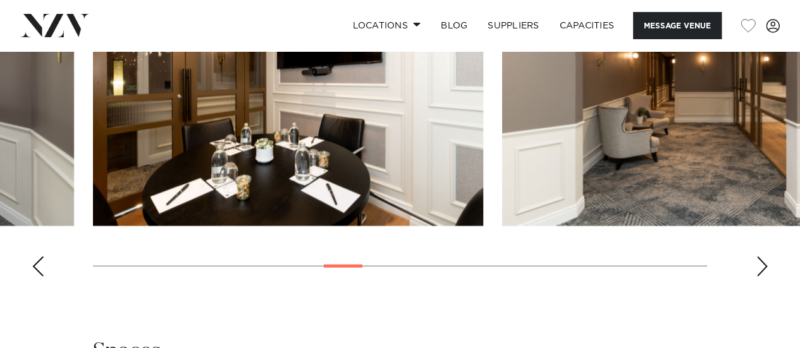
click at [759, 277] on div "Next slide" at bounding box center [762, 267] width 13 height 20
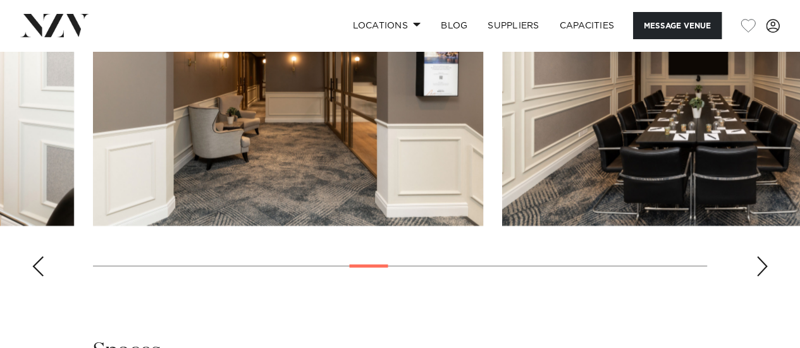
click at [759, 277] on div "Next slide" at bounding box center [762, 267] width 13 height 20
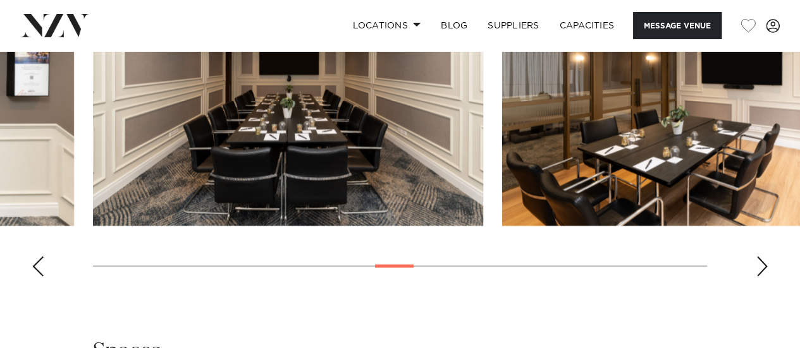
click at [759, 277] on div "Next slide" at bounding box center [762, 267] width 13 height 20
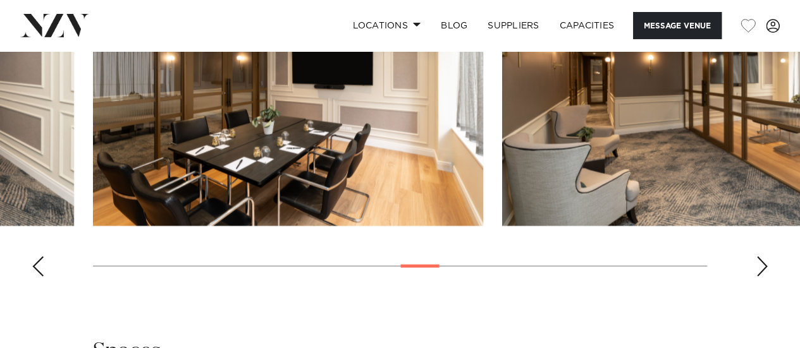
click at [759, 277] on div "Next slide" at bounding box center [762, 267] width 13 height 20
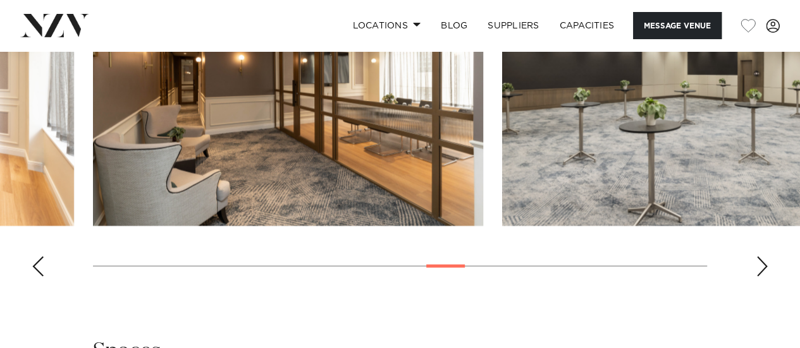
click at [759, 277] on div "Next slide" at bounding box center [762, 267] width 13 height 20
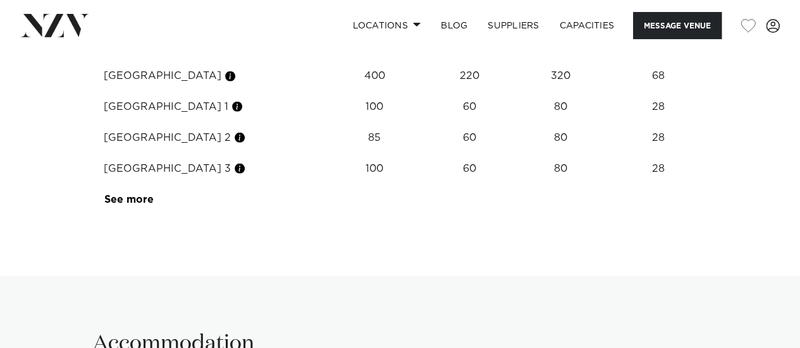
scroll to position [1748, 0]
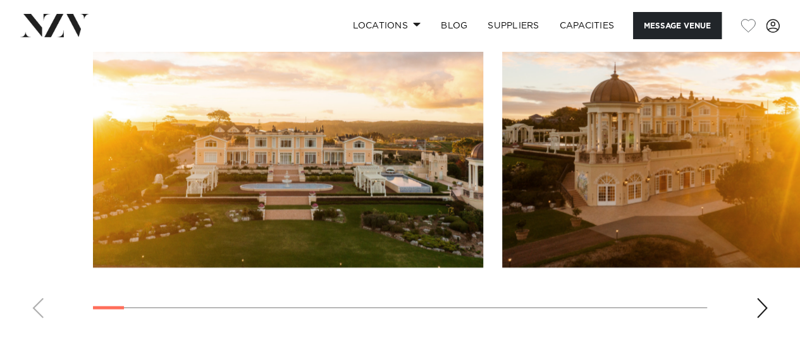
scroll to position [1427, 0]
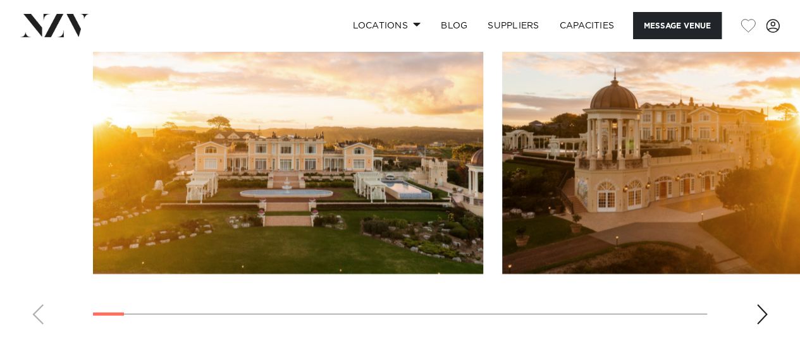
click at [759, 325] on swiper-container at bounding box center [400, 161] width 800 height 347
click at [761, 311] on div "Next slide" at bounding box center [762, 315] width 13 height 20
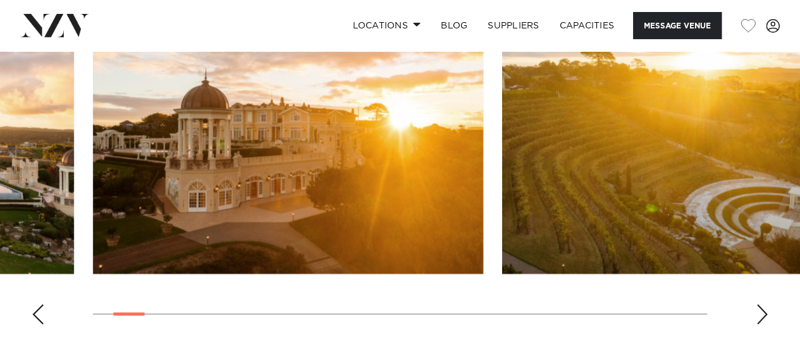
click at [763, 315] on div "Next slide" at bounding box center [762, 315] width 13 height 20
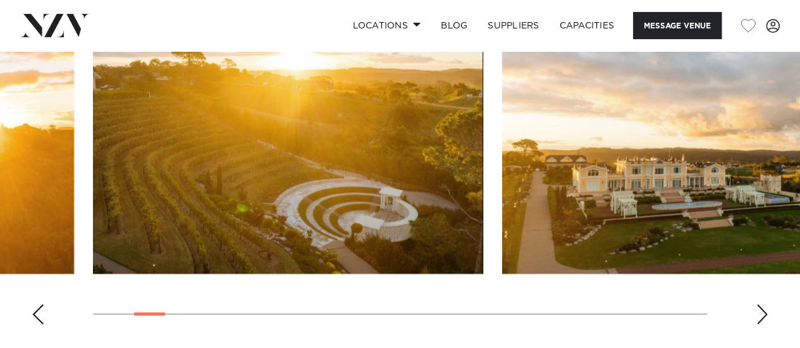
click at [762, 309] on div "Next slide" at bounding box center [762, 315] width 13 height 20
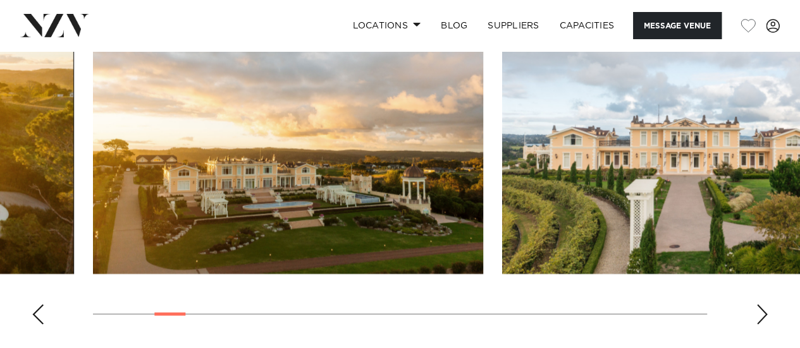
click at [762, 309] on div "Next slide" at bounding box center [762, 315] width 13 height 20
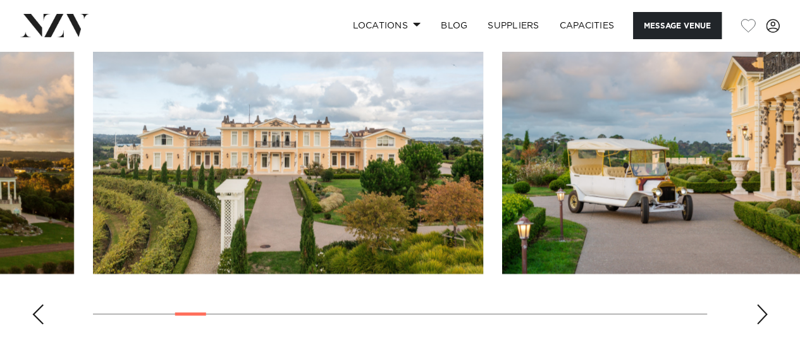
click at [762, 309] on div "Next slide" at bounding box center [762, 315] width 13 height 20
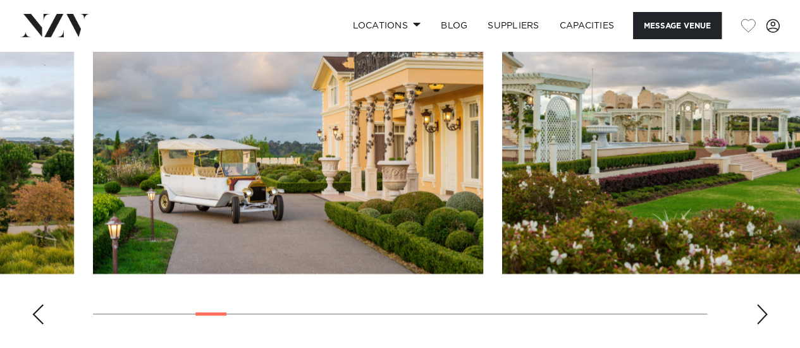
click at [762, 309] on div "Next slide" at bounding box center [762, 315] width 13 height 20
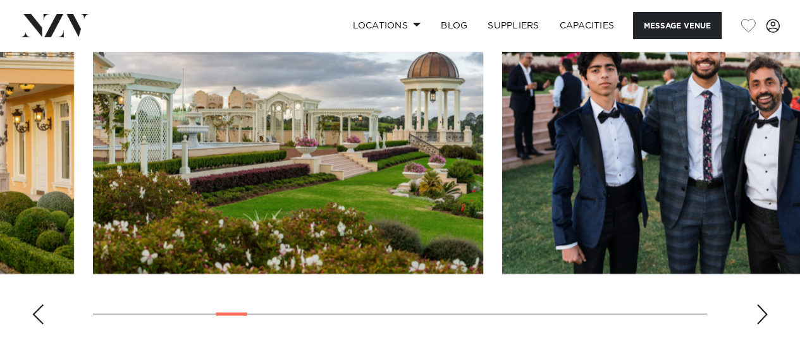
click at [760, 307] on div "Next slide" at bounding box center [762, 315] width 13 height 20
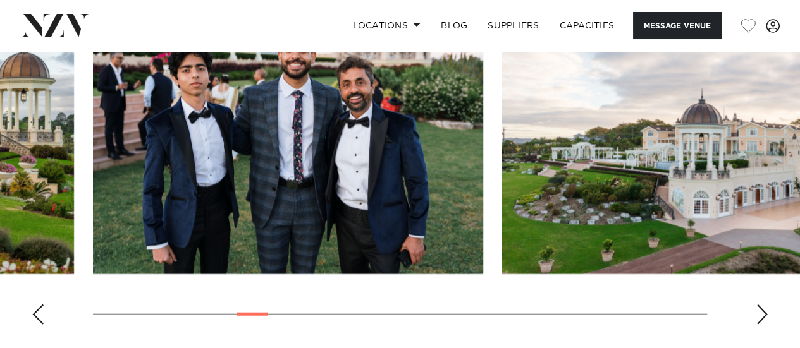
click at [759, 308] on div "Next slide" at bounding box center [762, 315] width 13 height 20
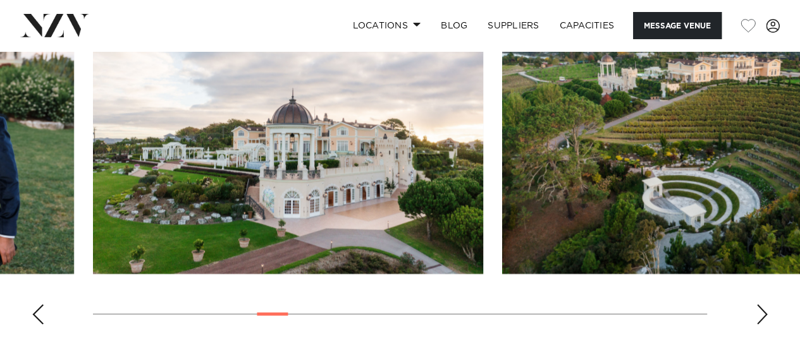
click at [759, 308] on div "Next slide" at bounding box center [762, 315] width 13 height 20
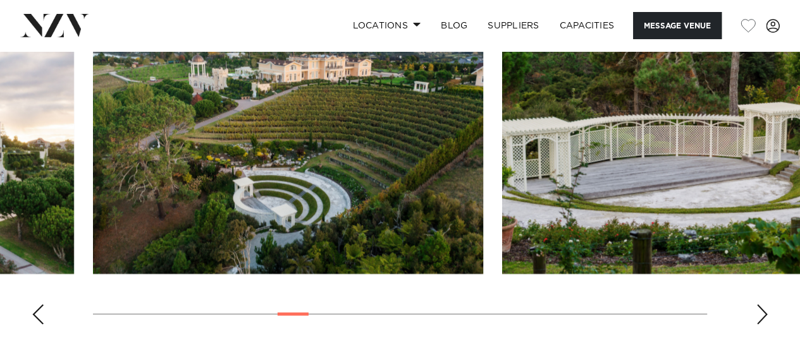
click at [759, 308] on div "Next slide" at bounding box center [762, 315] width 13 height 20
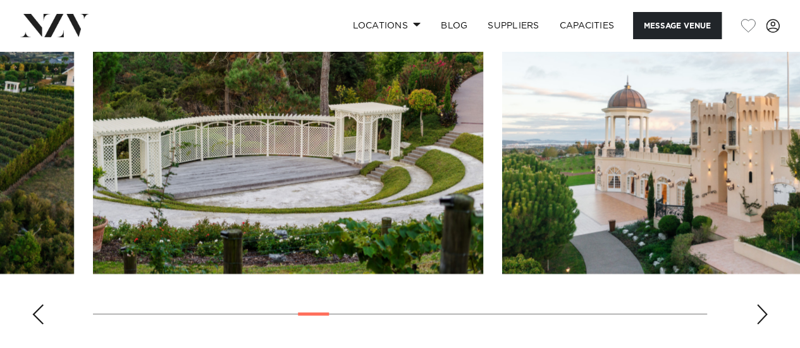
click at [759, 308] on div "Next slide" at bounding box center [762, 315] width 13 height 20
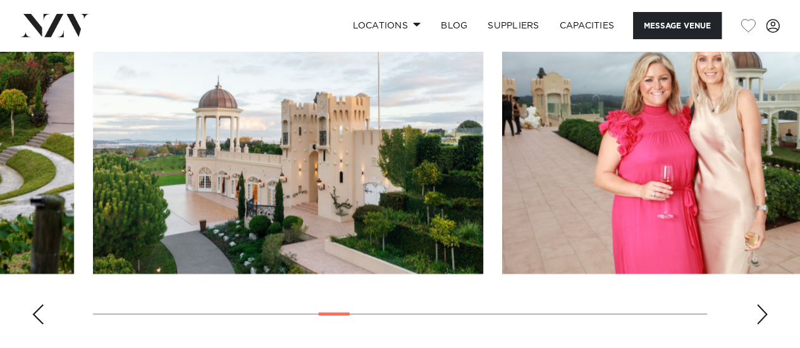
click at [761, 321] on div "Next slide" at bounding box center [762, 315] width 13 height 20
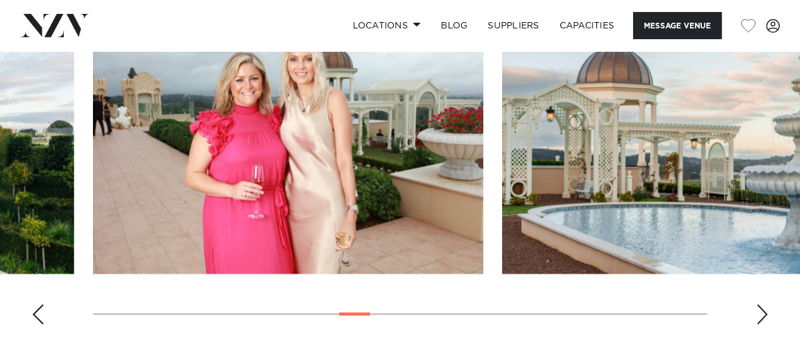
click at [763, 326] on swiper-container at bounding box center [400, 161] width 800 height 347
click at [761, 316] on div "Next slide" at bounding box center [762, 315] width 13 height 20
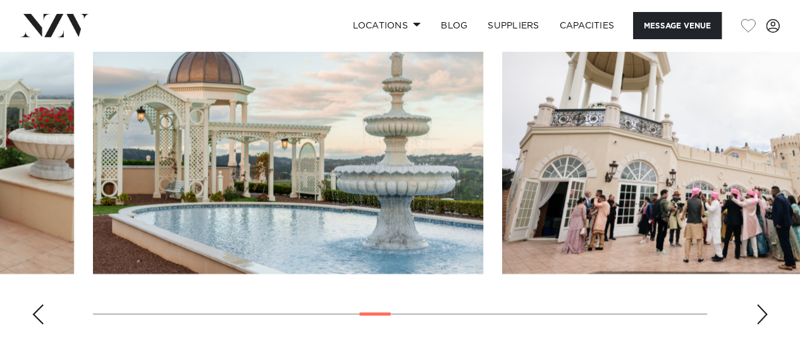
click at [761, 316] on div "Next slide" at bounding box center [762, 315] width 13 height 20
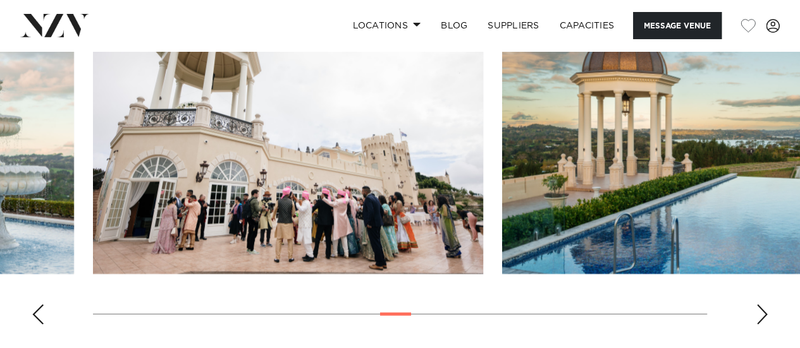
click at [761, 316] on div "Next slide" at bounding box center [762, 315] width 13 height 20
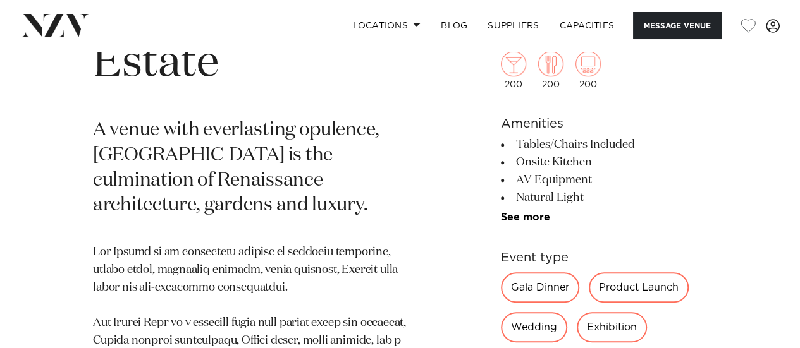
scroll to position [517, 0]
click at [541, 218] on link "See more" at bounding box center [550, 217] width 99 height 10
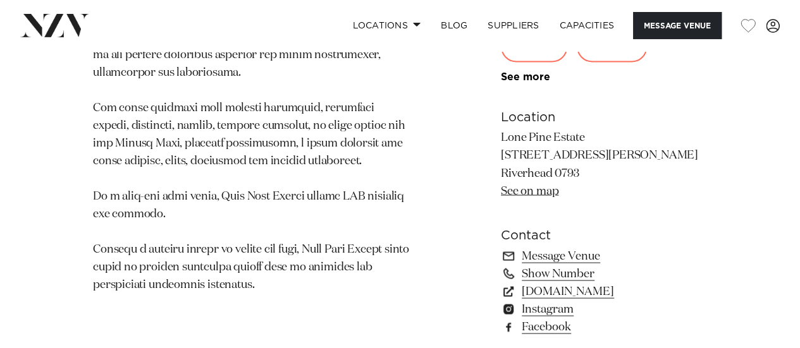
scroll to position [1033, 0]
click at [521, 75] on link "See more" at bounding box center [550, 76] width 99 height 10
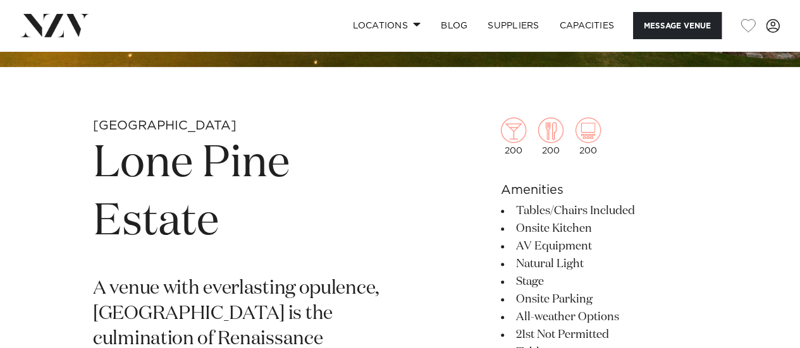
scroll to position [358, 0]
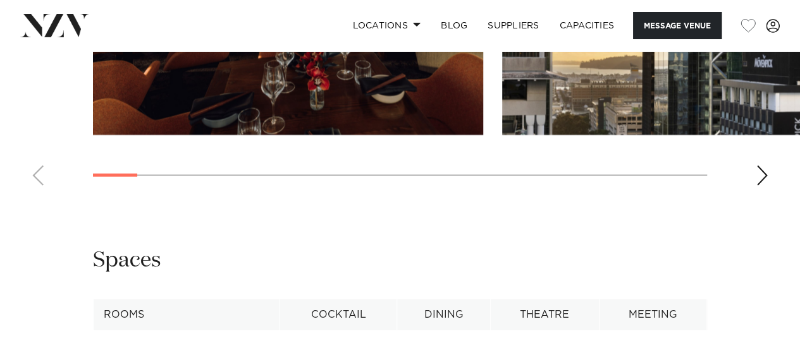
scroll to position [1468, 0]
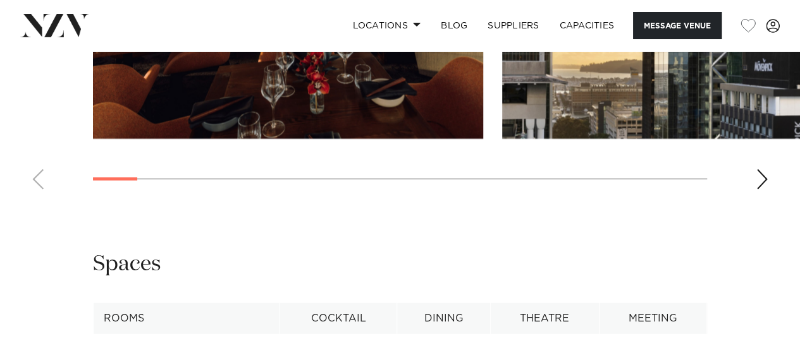
click at [763, 190] on div "Next slide" at bounding box center [762, 179] width 13 height 20
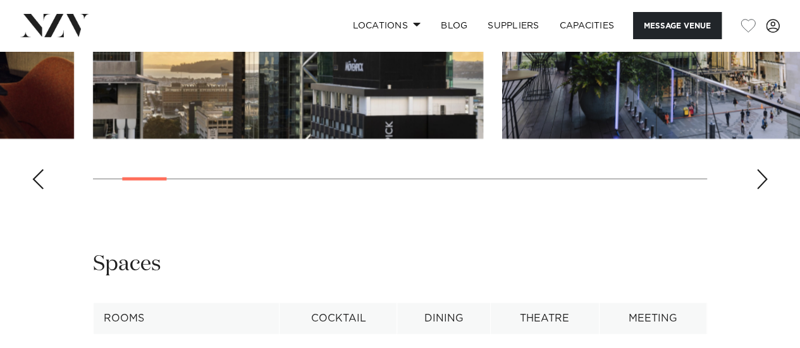
click at [761, 190] on div "Next slide" at bounding box center [762, 179] width 13 height 20
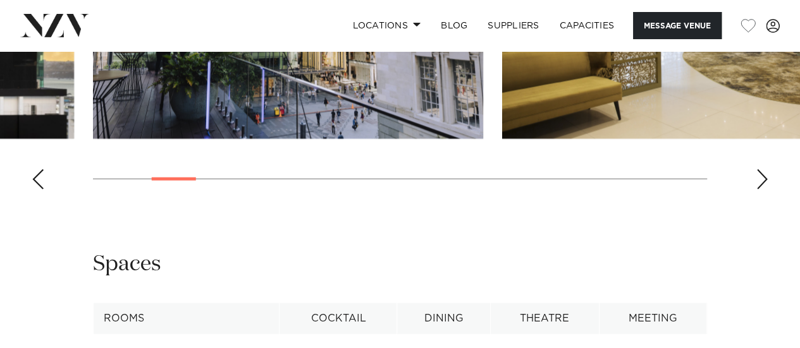
click at [761, 190] on div "Next slide" at bounding box center [762, 179] width 13 height 20
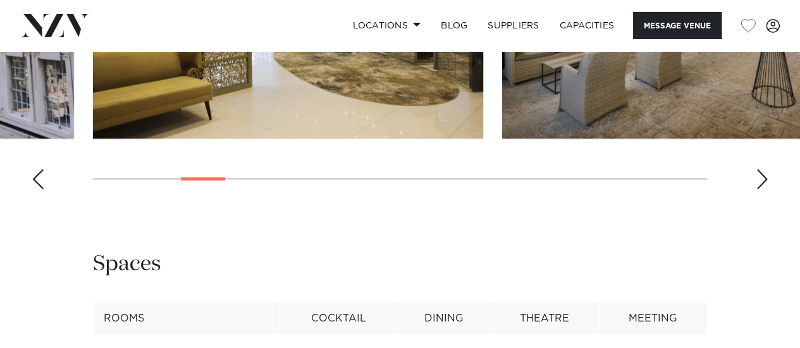
click at [761, 190] on div "Next slide" at bounding box center [762, 179] width 13 height 20
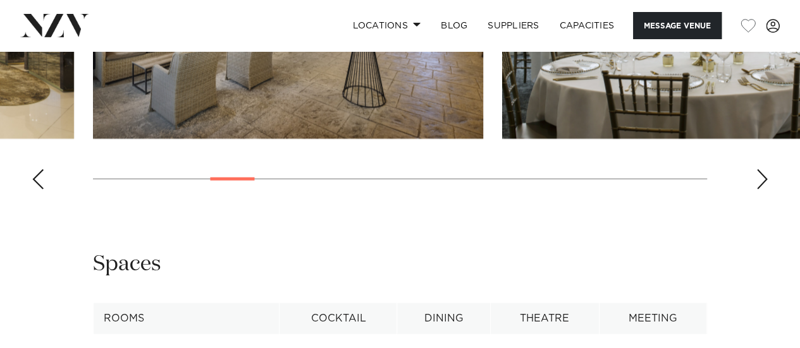
click at [761, 190] on div "Next slide" at bounding box center [762, 179] width 13 height 20
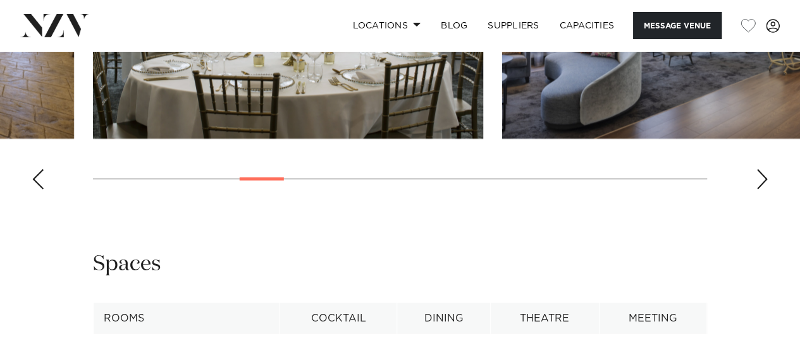
click at [761, 190] on div "Next slide" at bounding box center [762, 179] width 13 height 20
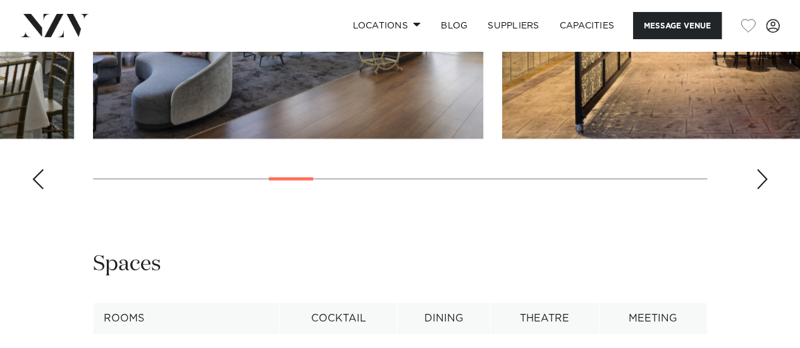
click at [761, 190] on div "Next slide" at bounding box center [762, 179] width 13 height 20
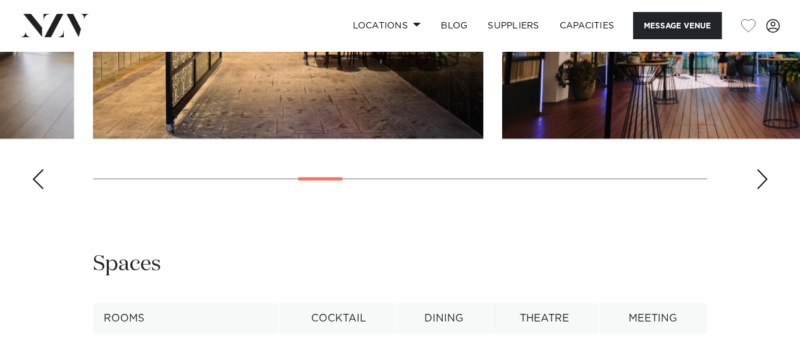
click at [761, 190] on div "Next slide" at bounding box center [762, 179] width 13 height 20
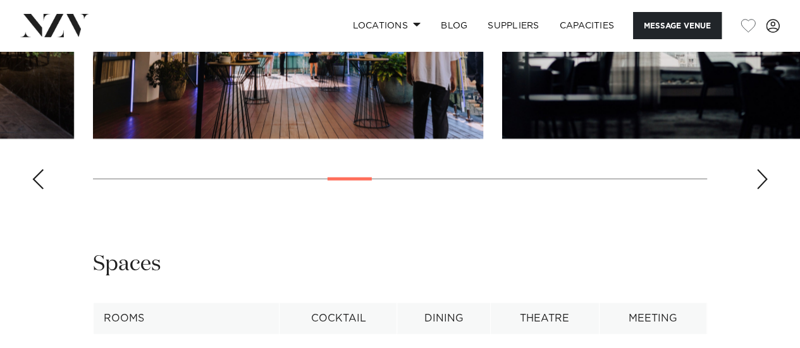
click at [761, 190] on div "Next slide" at bounding box center [762, 179] width 13 height 20
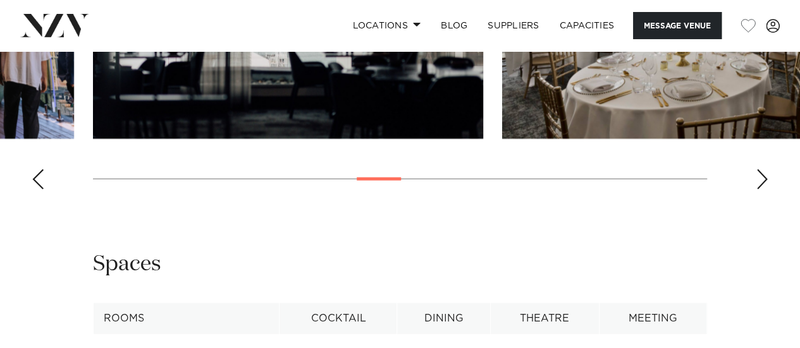
click at [761, 190] on div "Next slide" at bounding box center [762, 179] width 13 height 20
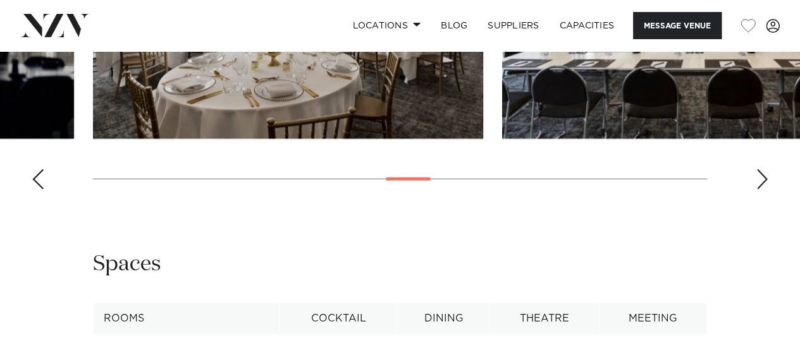
click at [761, 190] on div "Next slide" at bounding box center [762, 179] width 13 height 20
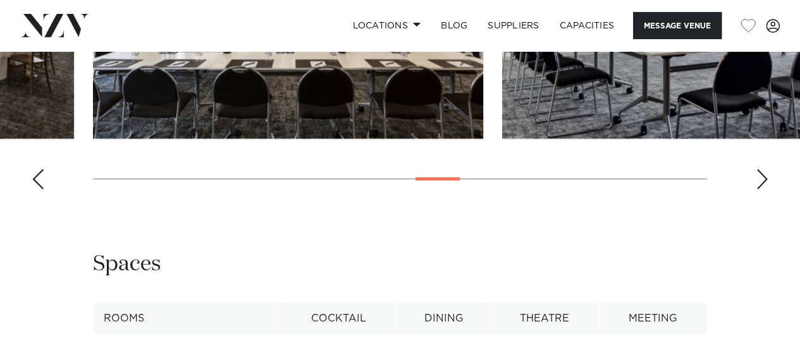
click at [761, 190] on div "Next slide" at bounding box center [762, 179] width 13 height 20
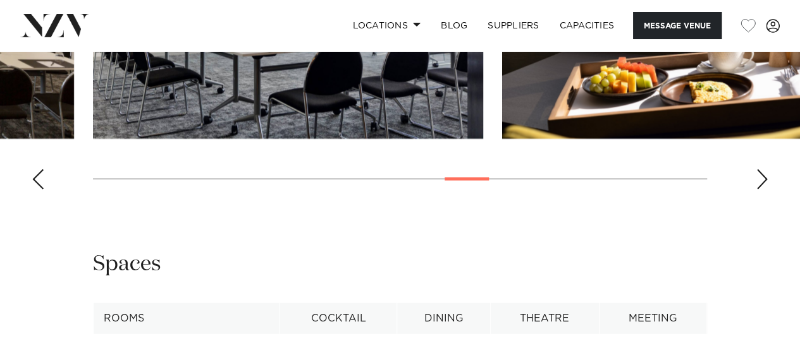
click at [761, 190] on div "Next slide" at bounding box center [762, 179] width 13 height 20
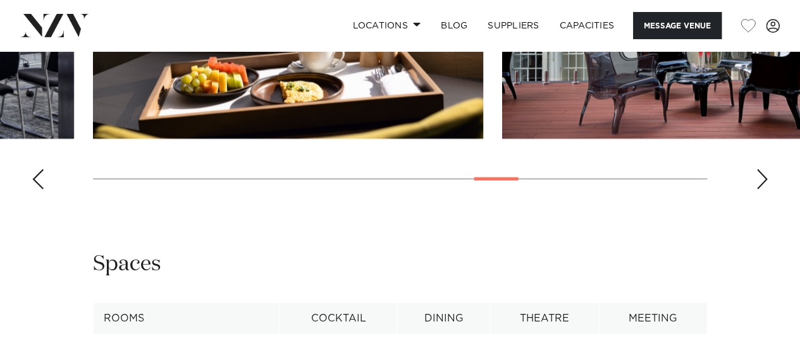
click at [761, 190] on div "Next slide" at bounding box center [762, 179] width 13 height 20
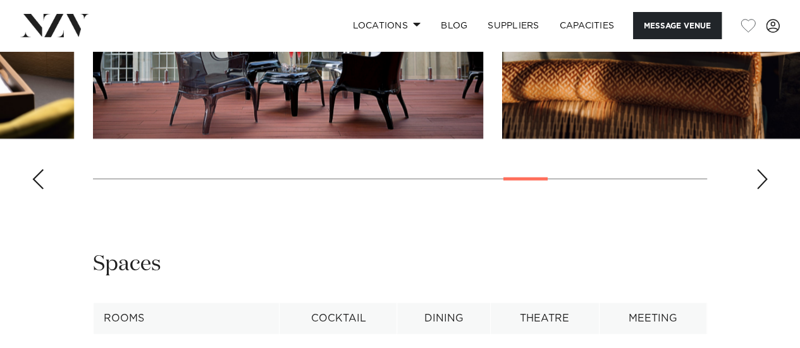
click at [761, 190] on div "Next slide" at bounding box center [762, 179] width 13 height 20
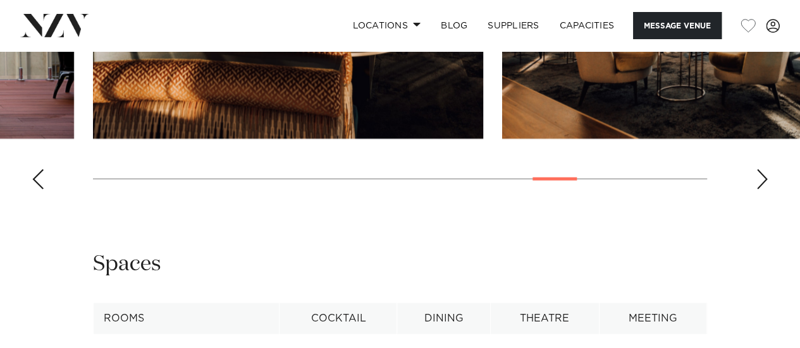
click at [761, 190] on div "Next slide" at bounding box center [762, 179] width 13 height 20
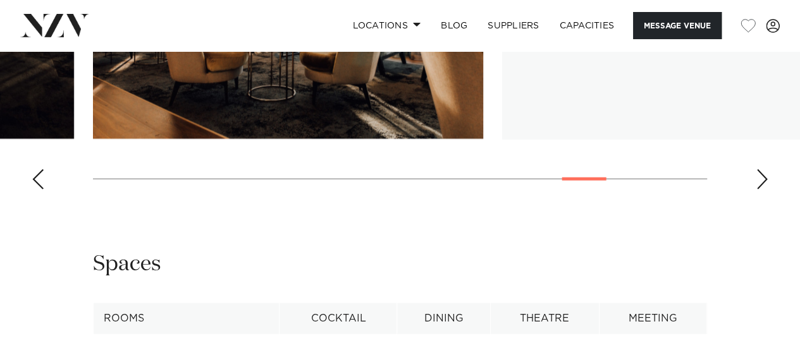
click at [761, 190] on div "Next slide" at bounding box center [762, 179] width 13 height 20
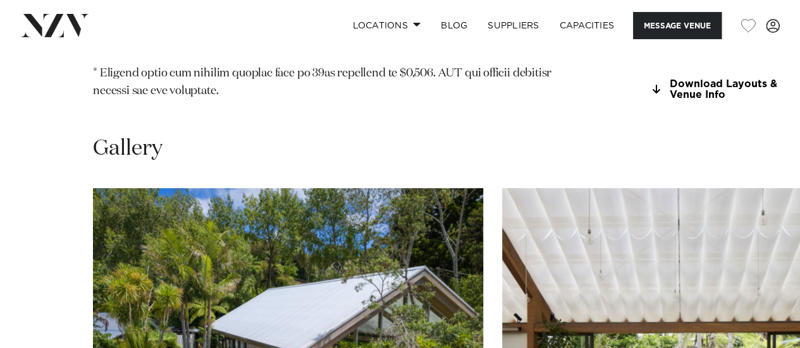
scroll to position [1489, 0]
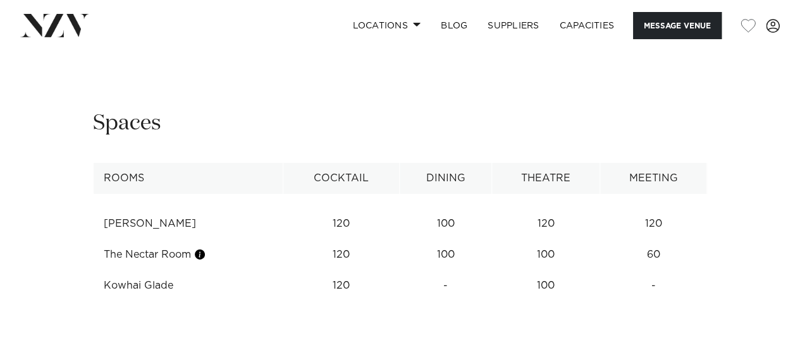
scroll to position [1964, 0]
click at [761, 49] on div "Next slide" at bounding box center [762, 39] width 13 height 20
